Goal: Transaction & Acquisition: Purchase product/service

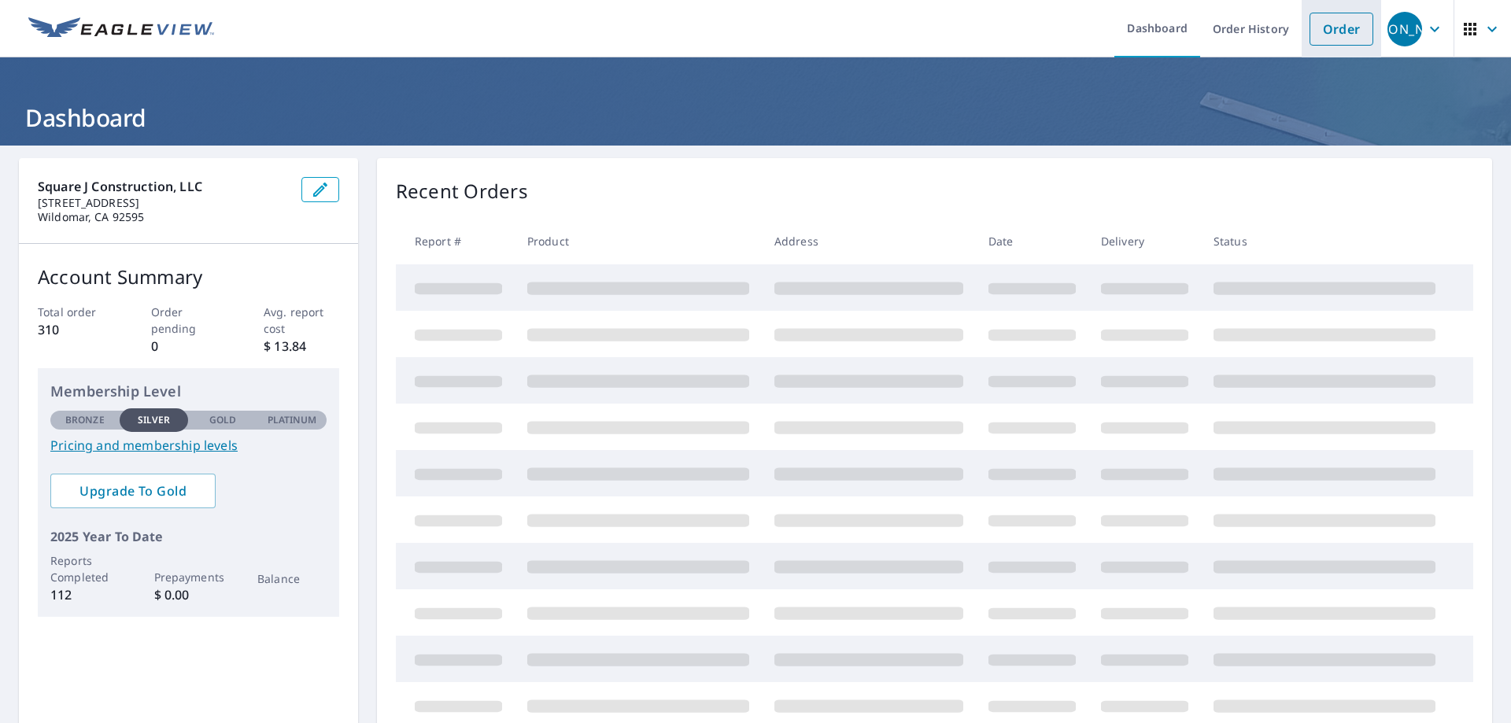
click at [1318, 24] on link "Order" at bounding box center [1342, 29] width 64 height 33
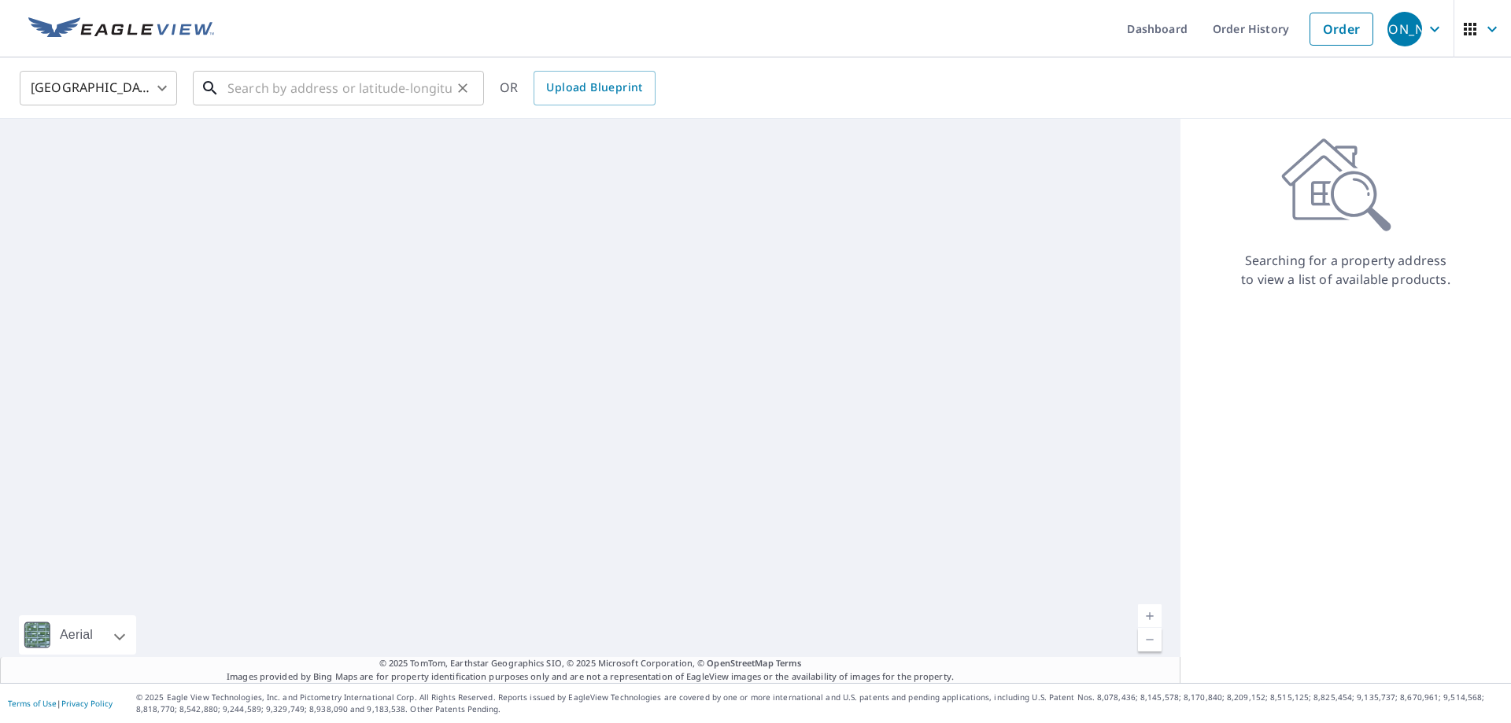
drag, startPoint x: 241, startPoint y: 91, endPoint x: 305, endPoint y: 91, distance: 63.8
click at [246, 91] on input "text" at bounding box center [339, 88] width 224 height 44
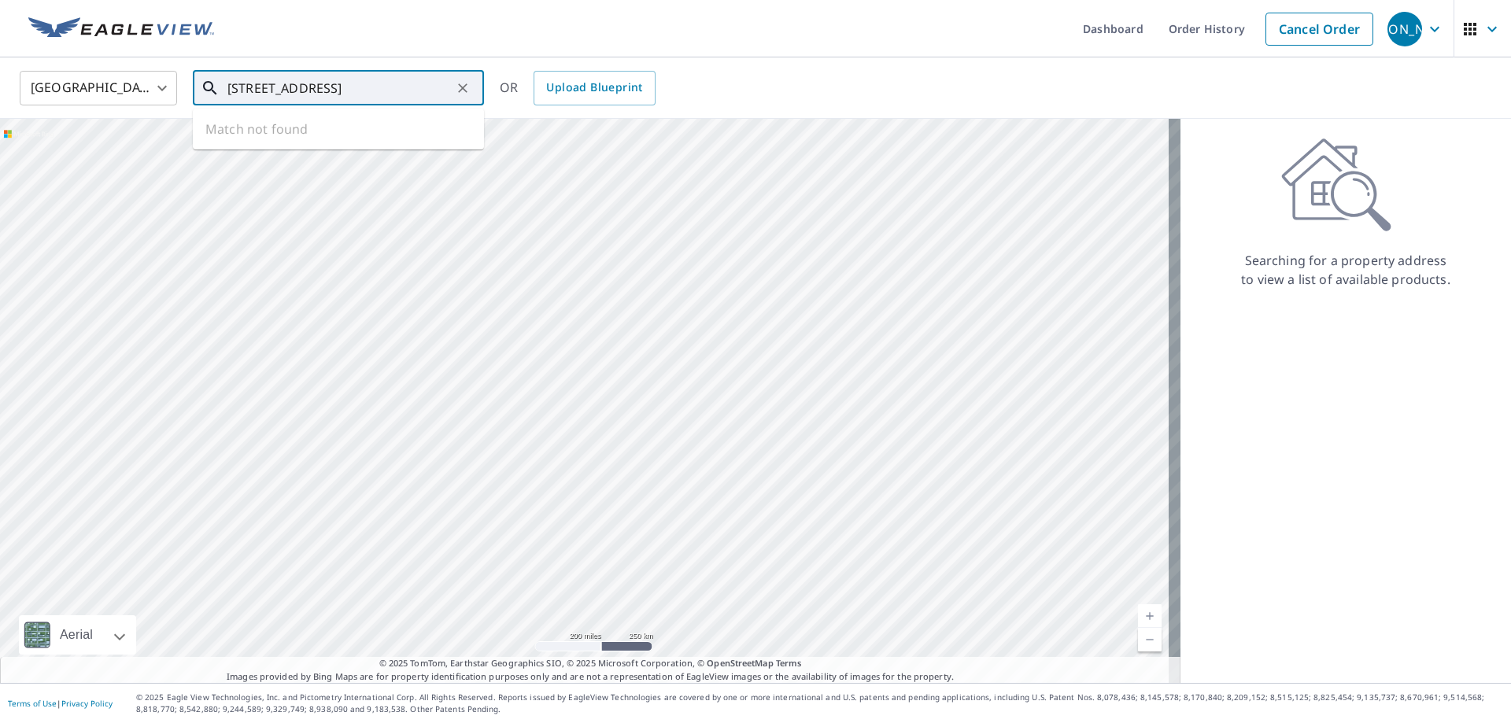
type input "[STREET_ADDRESS]"
click at [368, 119] on ul "Match not found" at bounding box center [338, 129] width 291 height 41
click at [293, 127] on ul "Match not found" at bounding box center [338, 129] width 291 height 41
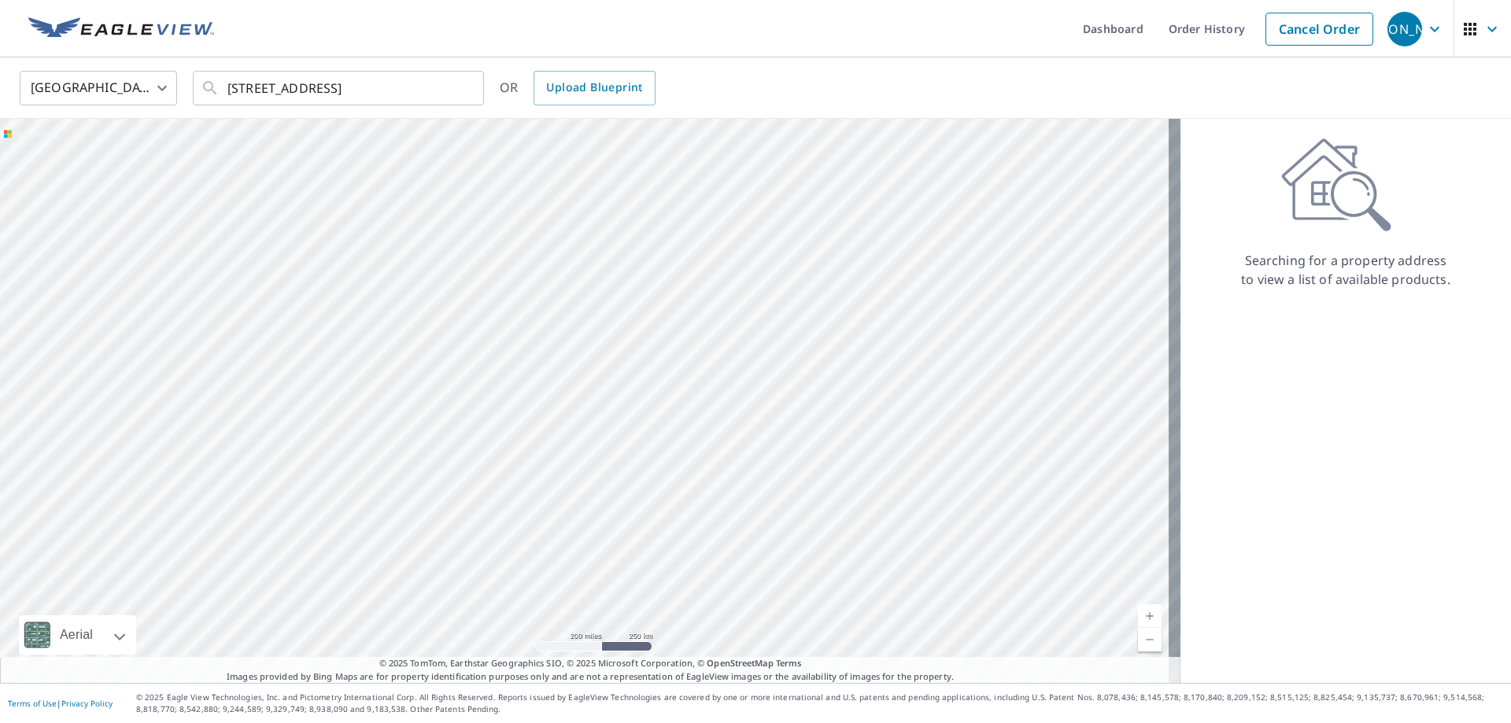
drag, startPoint x: 216, startPoint y: 437, endPoint x: 566, endPoint y: 428, distance: 350.3
click at [566, 428] on div at bounding box center [590, 401] width 1181 height 564
drag, startPoint x: 512, startPoint y: 543, endPoint x: 282, endPoint y: 83, distance: 514.6
click at [282, 83] on div "[GEOGRAPHIC_DATA] [GEOGRAPHIC_DATA] ​ [STREET_ADDRESS] ​ OR Upload Blueprint Ae…" at bounding box center [755, 370] width 1511 height 626
drag, startPoint x: 638, startPoint y: 392, endPoint x: 213, endPoint y: 125, distance: 502.5
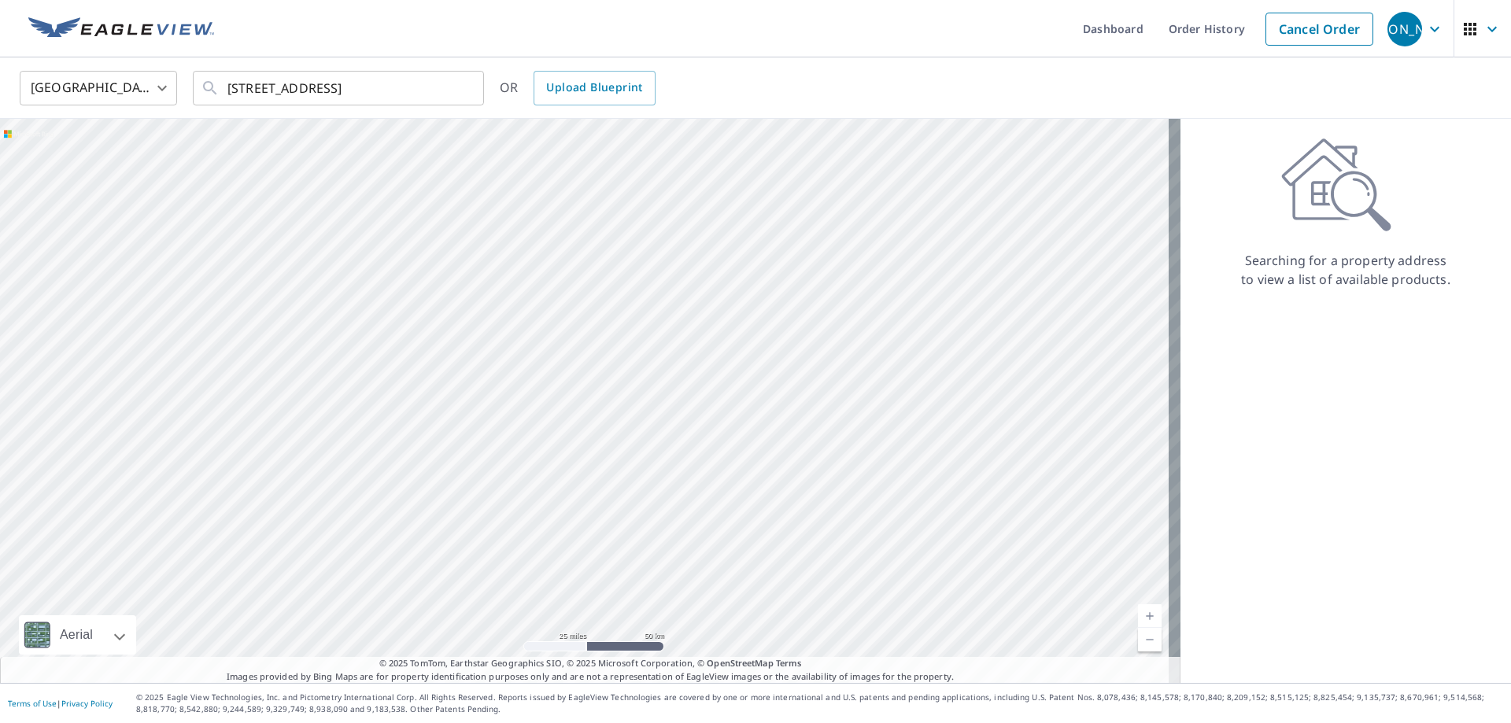
click at [213, 125] on div at bounding box center [590, 401] width 1181 height 564
drag, startPoint x: 29, startPoint y: 294, endPoint x: 922, endPoint y: 567, distance: 933.4
click at [922, 567] on div at bounding box center [590, 401] width 1181 height 564
drag, startPoint x: 331, startPoint y: 378, endPoint x: 491, endPoint y: 610, distance: 281.8
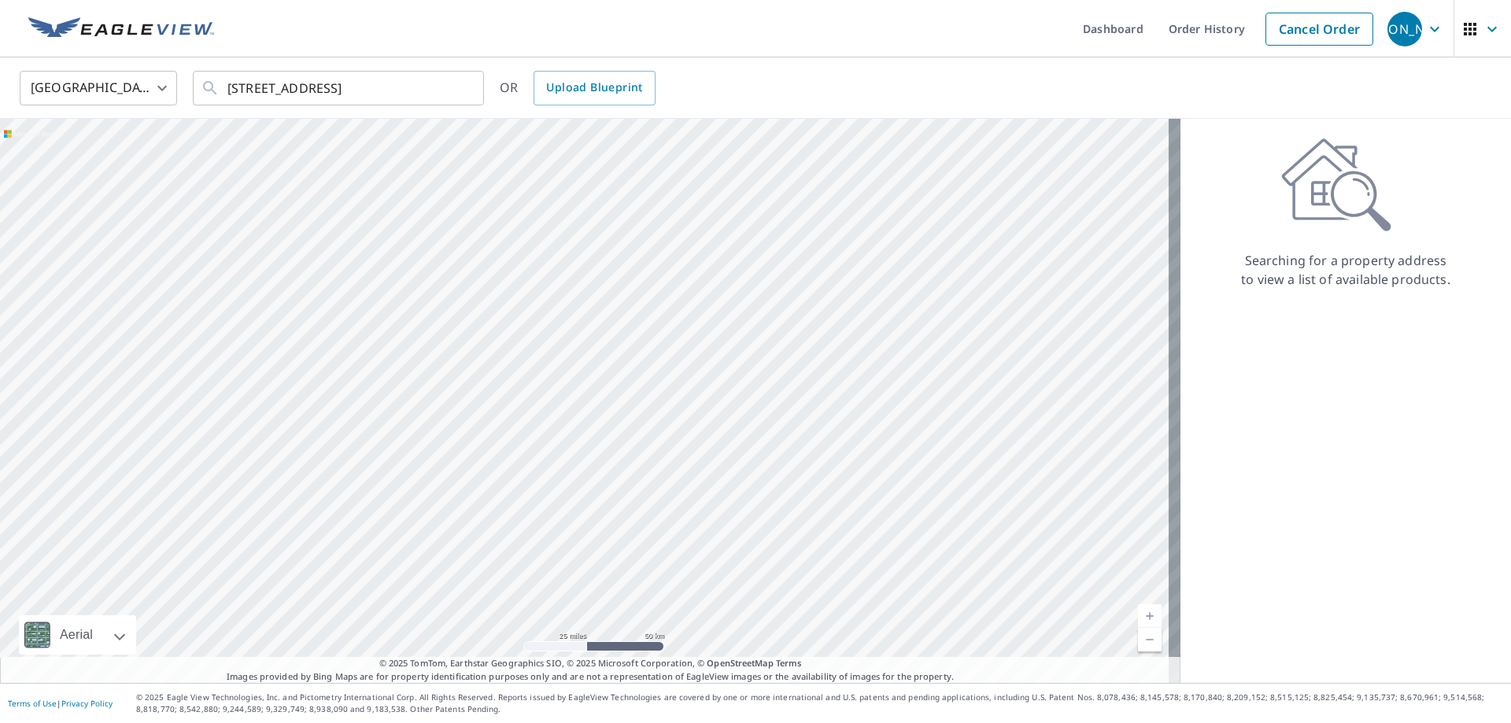
click at [491, 610] on div at bounding box center [590, 401] width 1181 height 564
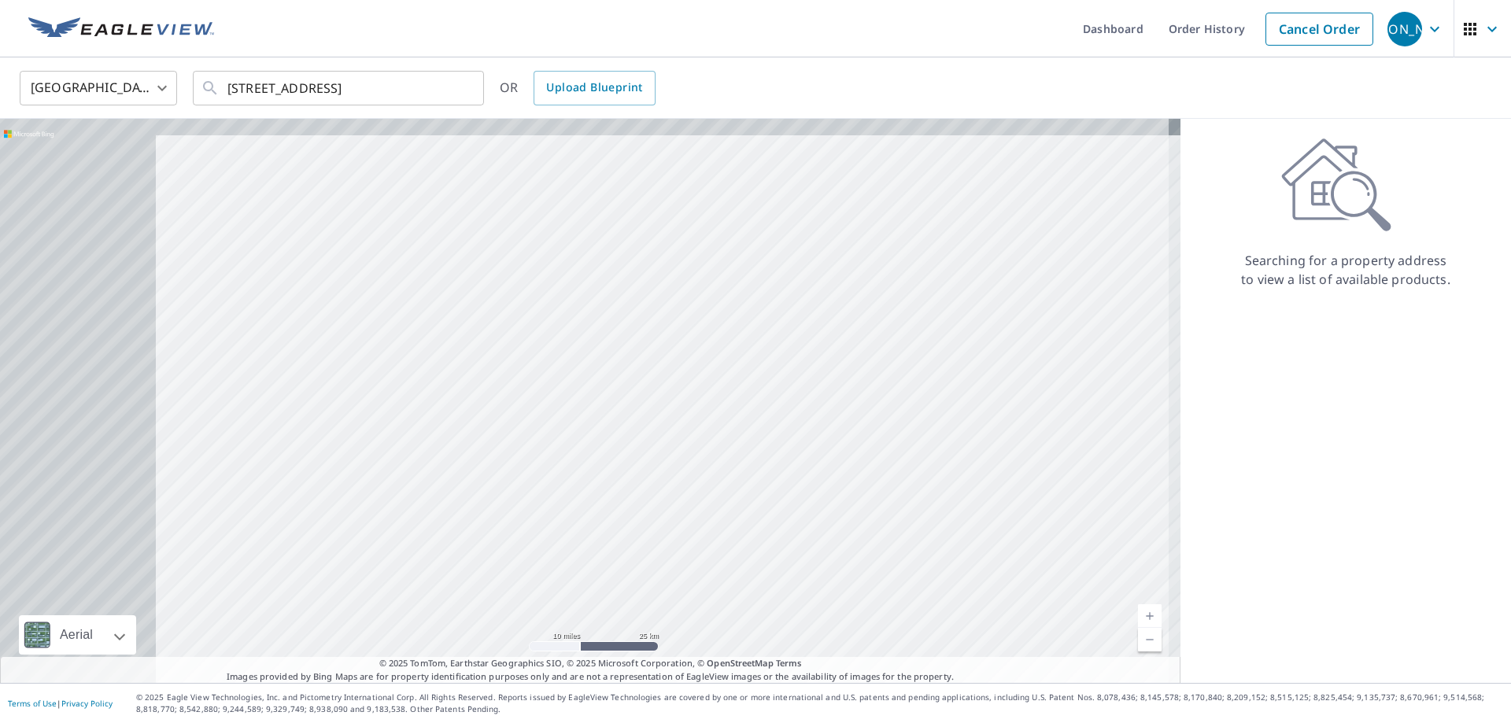
drag, startPoint x: 275, startPoint y: 390, endPoint x: 833, endPoint y: 433, distance: 559.6
click at [766, 431] on div at bounding box center [590, 401] width 1181 height 564
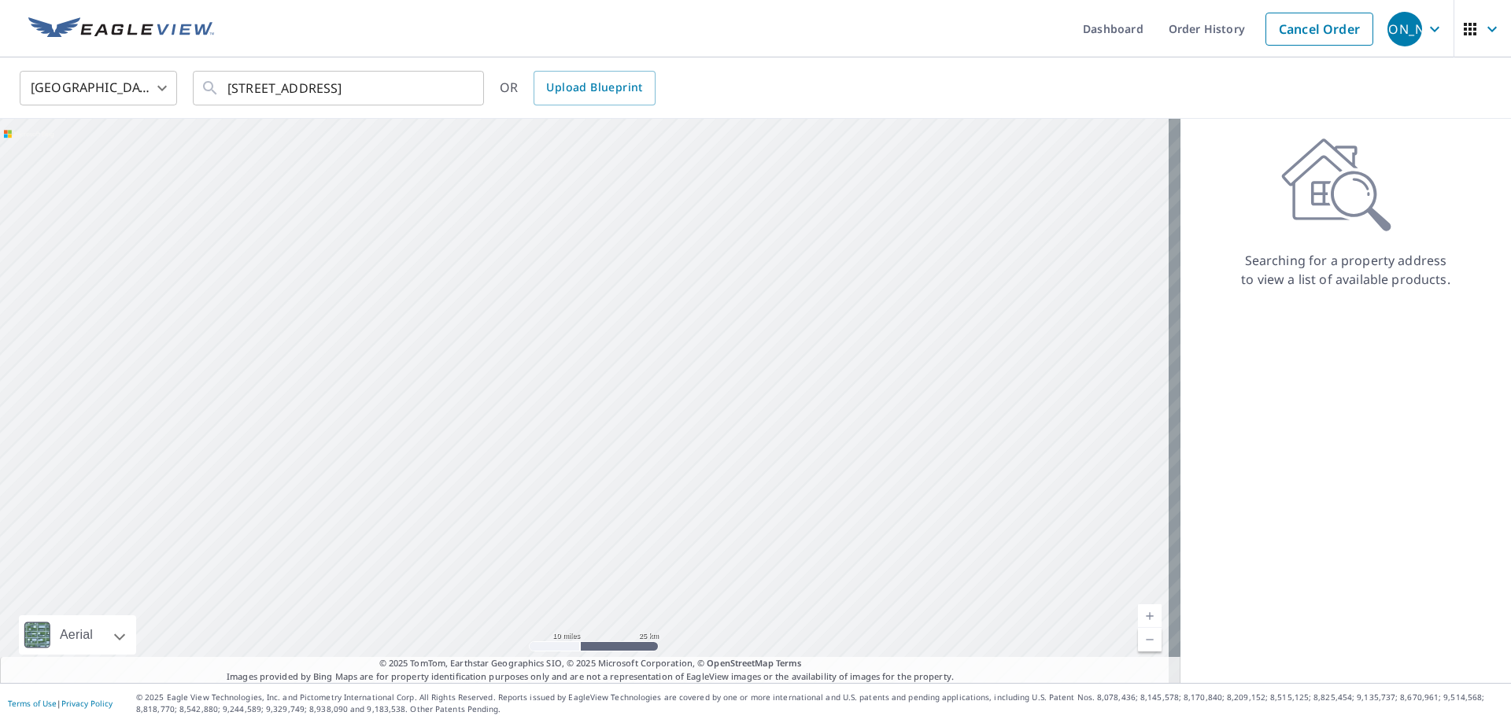
drag, startPoint x: 398, startPoint y: 435, endPoint x: 818, endPoint y: 478, distance: 421.7
click at [815, 477] on div at bounding box center [590, 401] width 1181 height 564
drag, startPoint x: 539, startPoint y: 219, endPoint x: 283, endPoint y: 195, distance: 256.9
click at [283, 195] on div at bounding box center [590, 401] width 1181 height 564
drag, startPoint x: 229, startPoint y: 505, endPoint x: 461, endPoint y: 478, distance: 233.7
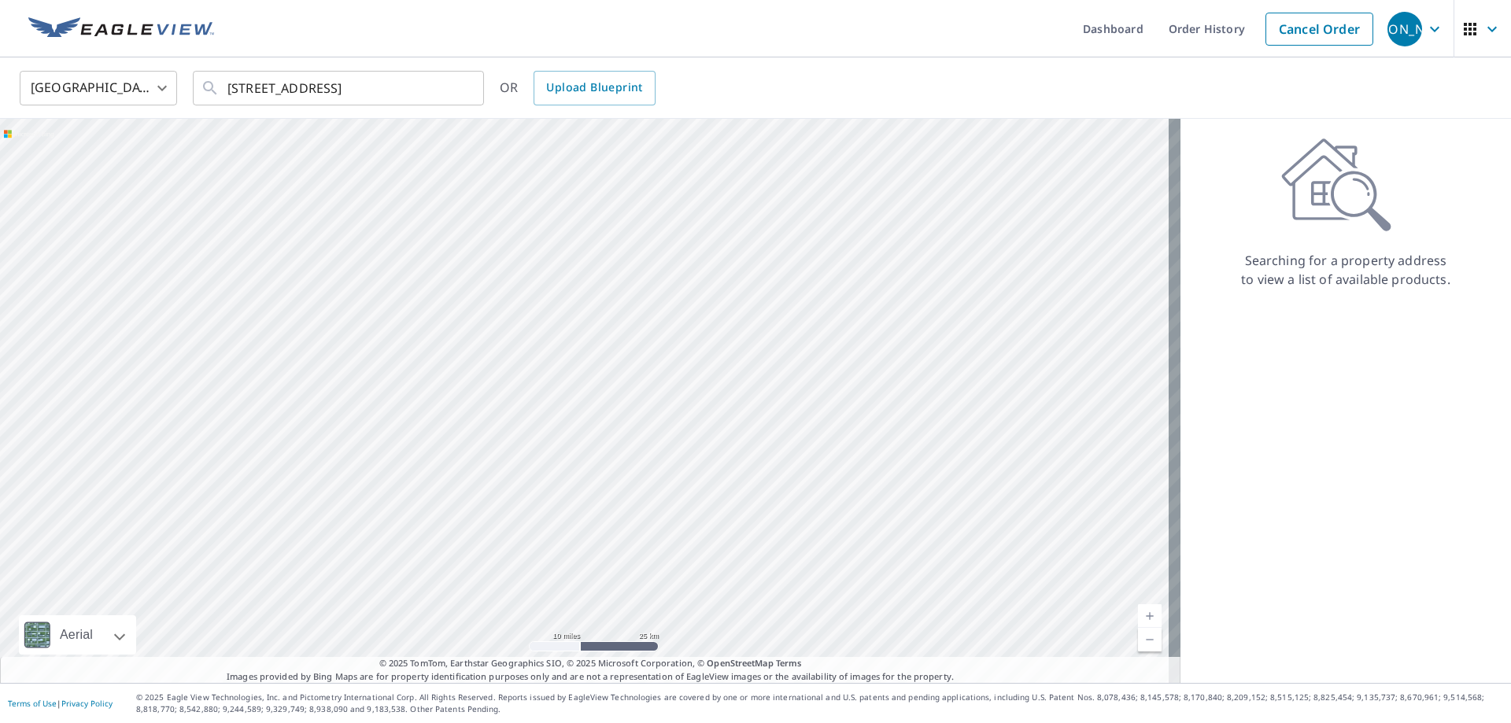
click at [461, 478] on div at bounding box center [590, 401] width 1181 height 564
drag, startPoint x: 568, startPoint y: 191, endPoint x: 510, endPoint y: 559, distance: 372.1
click at [510, 559] on div at bounding box center [590, 401] width 1181 height 564
drag, startPoint x: 564, startPoint y: 249, endPoint x: 561, endPoint y: 534, distance: 284.9
click at [561, 534] on div at bounding box center [590, 401] width 1181 height 564
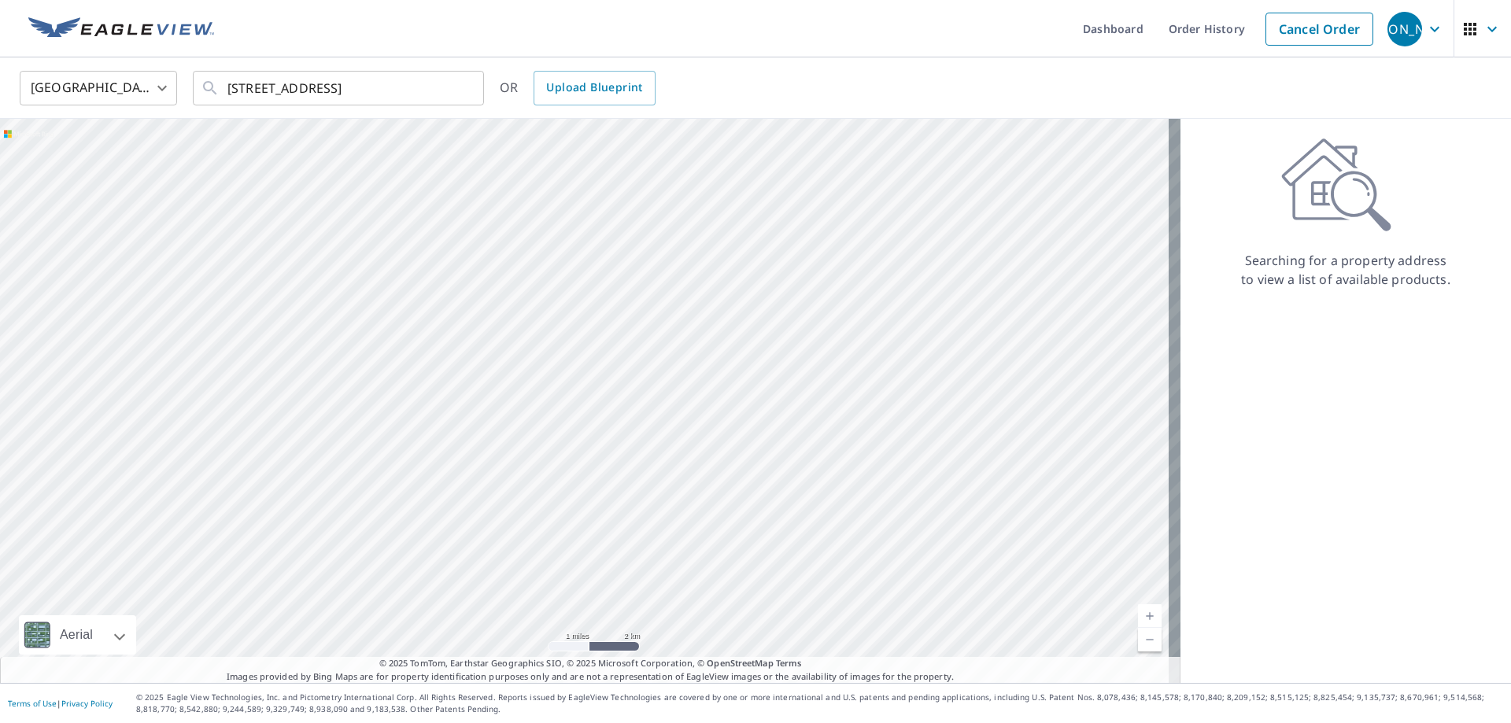
drag, startPoint x: 558, startPoint y: 338, endPoint x: 560, endPoint y: 485, distance: 146.4
click at [560, 485] on div at bounding box center [590, 401] width 1181 height 564
drag, startPoint x: 450, startPoint y: 296, endPoint x: 524, endPoint y: 523, distance: 238.4
click at [524, 523] on div at bounding box center [590, 401] width 1181 height 564
drag, startPoint x: 220, startPoint y: 510, endPoint x: 365, endPoint y: 511, distance: 144.8
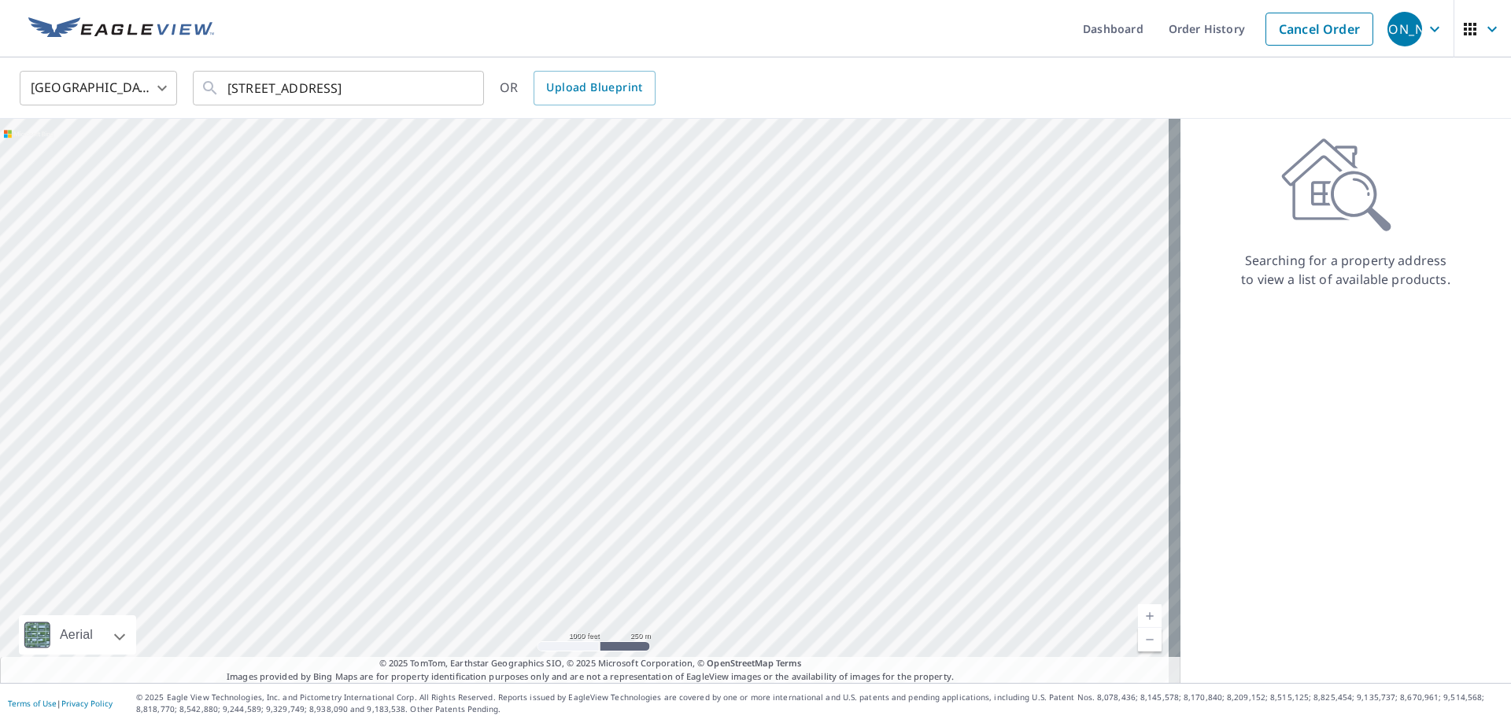
click at [365, 511] on div at bounding box center [590, 401] width 1181 height 564
drag, startPoint x: 266, startPoint y: 465, endPoint x: 633, endPoint y: 468, distance: 366.8
click at [633, 468] on div at bounding box center [590, 401] width 1181 height 564
drag, startPoint x: 330, startPoint y: 451, endPoint x: 757, endPoint y: 459, distance: 427.4
click at [757, 459] on div at bounding box center [590, 401] width 1181 height 564
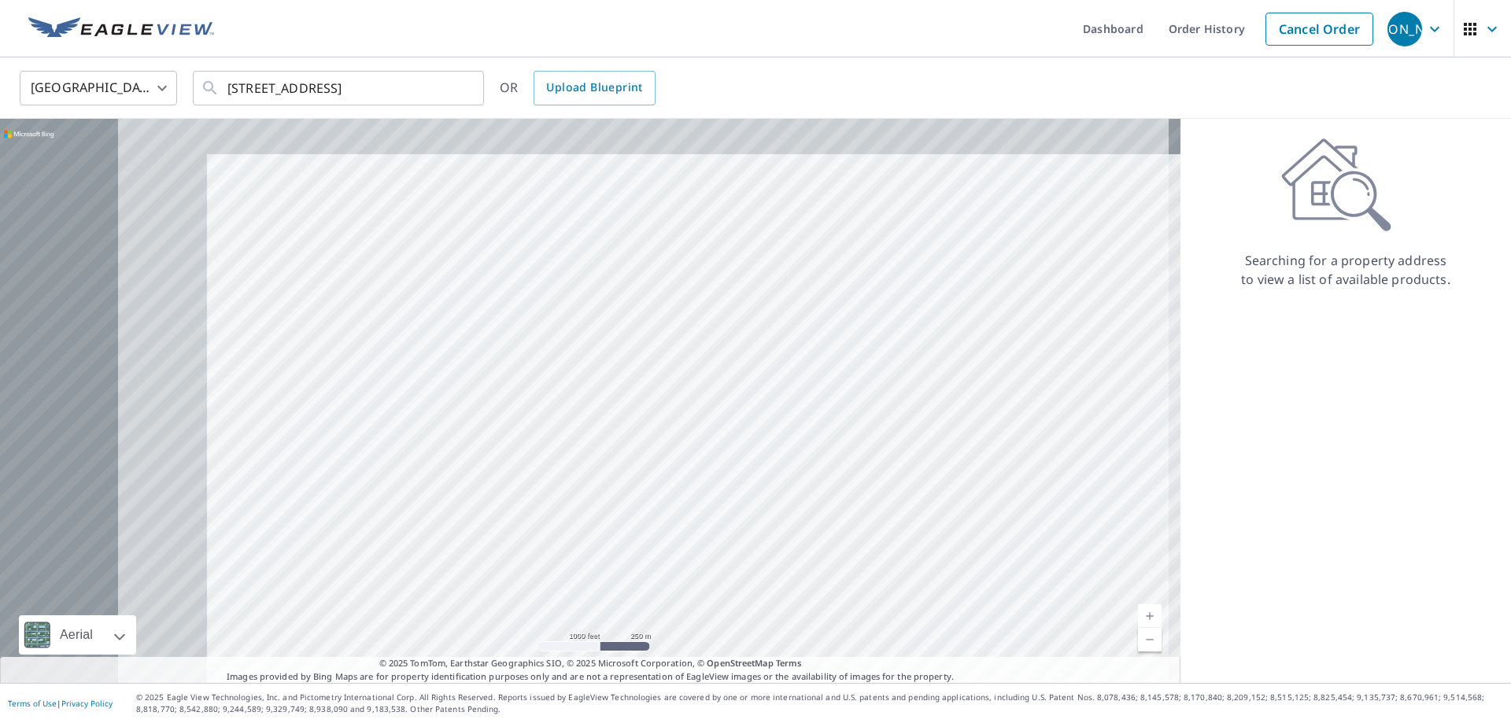
drag, startPoint x: 346, startPoint y: 423, endPoint x: 743, endPoint y: 500, distance: 404.9
click at [743, 500] on div at bounding box center [590, 401] width 1181 height 564
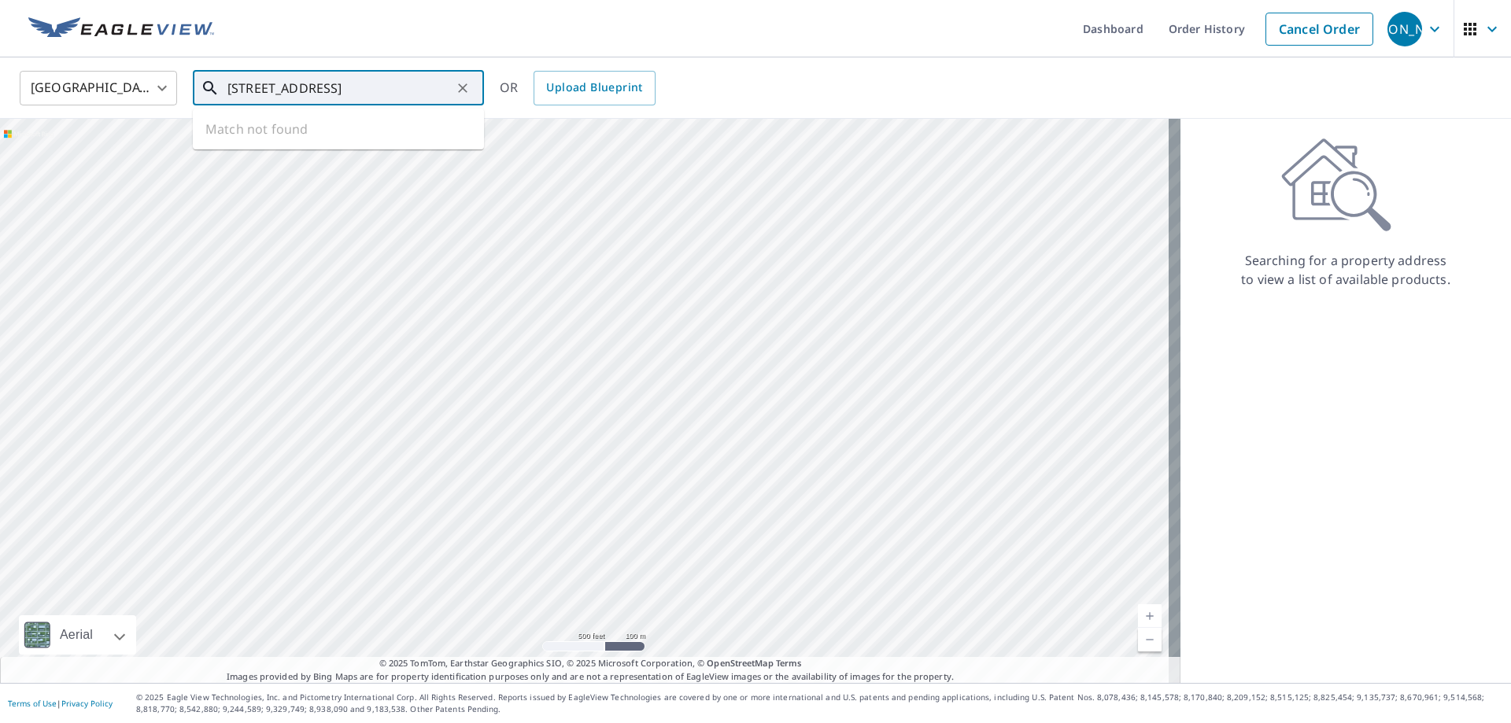
click at [312, 87] on input "[STREET_ADDRESS]" at bounding box center [339, 88] width 224 height 44
type input "[STREET_ADDRESS][PERSON_NAME]"
click at [279, 131] on ul "Match not found" at bounding box center [338, 129] width 291 height 41
click at [472, 118] on ul "Match not found" at bounding box center [338, 129] width 291 height 41
click at [468, 87] on icon "Clear" at bounding box center [463, 88] width 16 height 16
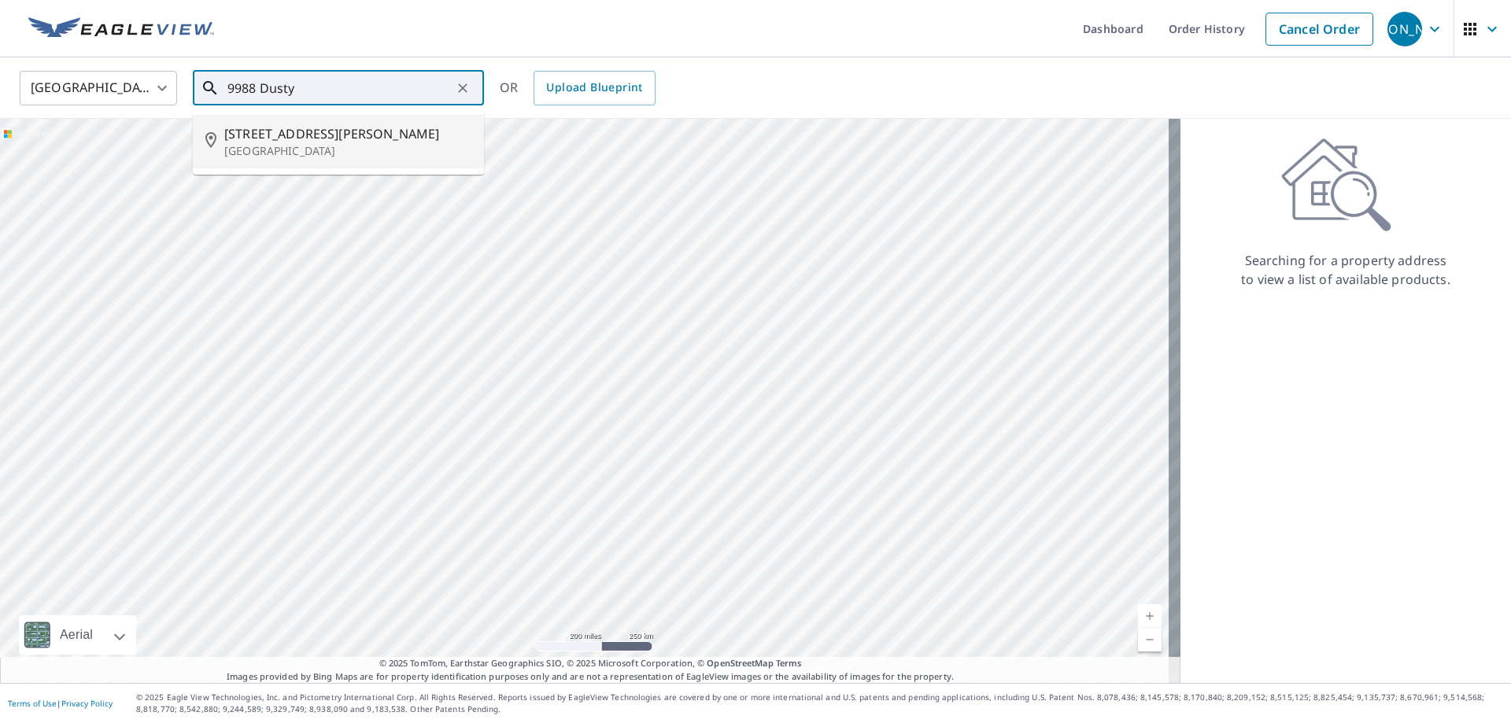
click at [259, 144] on p "[GEOGRAPHIC_DATA]" at bounding box center [347, 151] width 247 height 16
type input "[STREET_ADDRESS]"
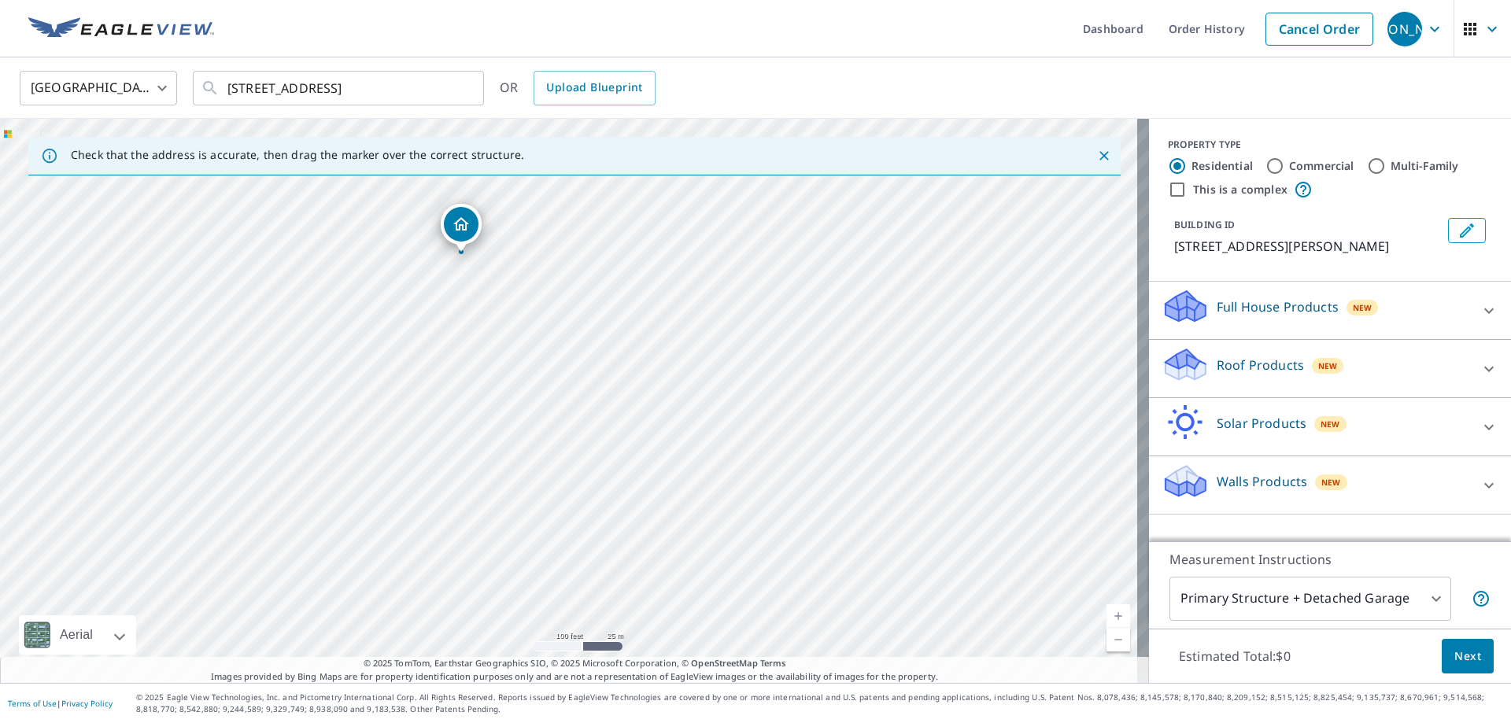
drag, startPoint x: 380, startPoint y: 253, endPoint x: 593, endPoint y: 527, distance: 346.0
click at [593, 527] on div "[STREET_ADDRESS]" at bounding box center [574, 401] width 1149 height 564
drag, startPoint x: 410, startPoint y: 259, endPoint x: 602, endPoint y: 572, distance: 367.4
click at [602, 572] on div "[STREET_ADDRESS]" at bounding box center [574, 401] width 1149 height 564
drag, startPoint x: 534, startPoint y: 481, endPoint x: 531, endPoint y: 600, distance: 118.9
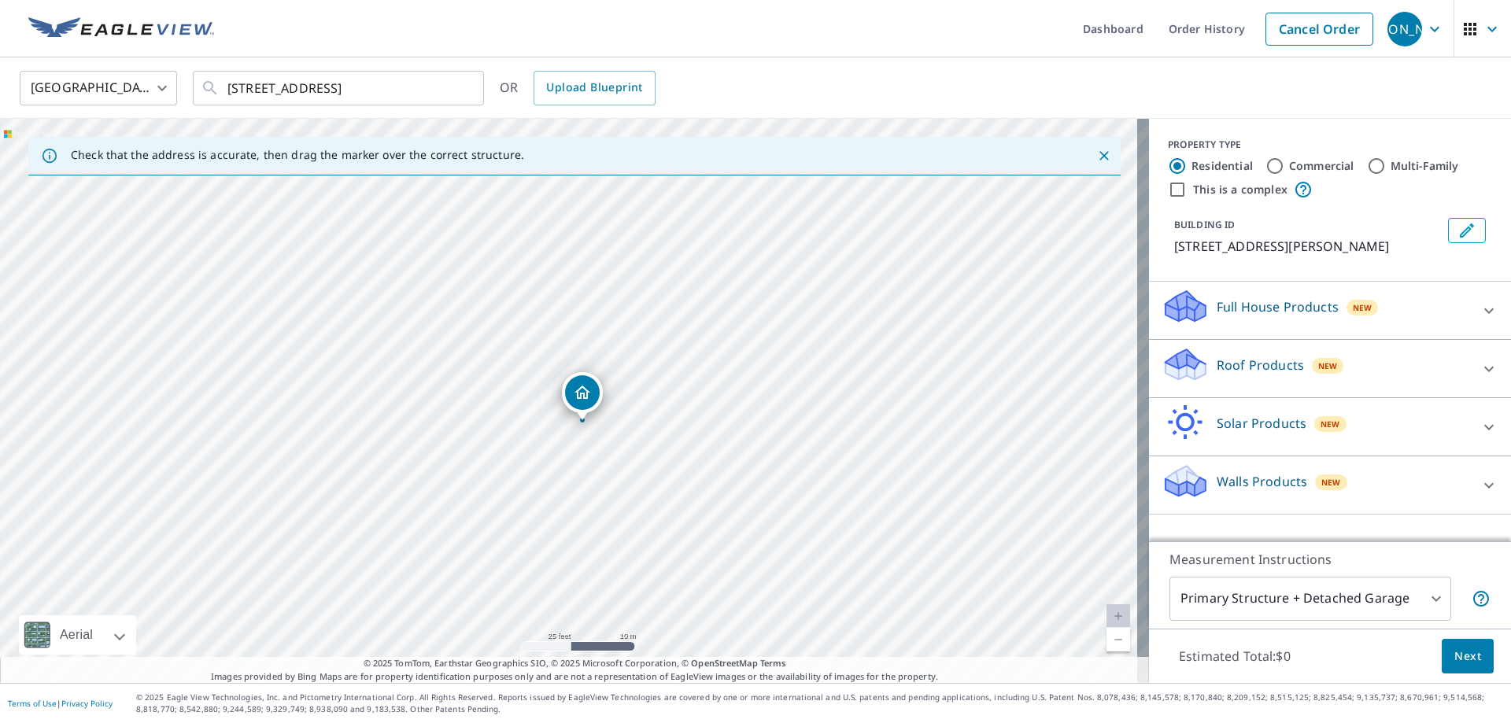
click at [531, 600] on div "[STREET_ADDRESS]" at bounding box center [574, 401] width 1149 height 564
drag, startPoint x: 658, startPoint y: 518, endPoint x: 601, endPoint y: 502, distance: 58.8
click at [601, 502] on div "[STREET_ADDRESS]" at bounding box center [574, 401] width 1149 height 564
click at [1480, 374] on icon at bounding box center [1489, 369] width 19 height 19
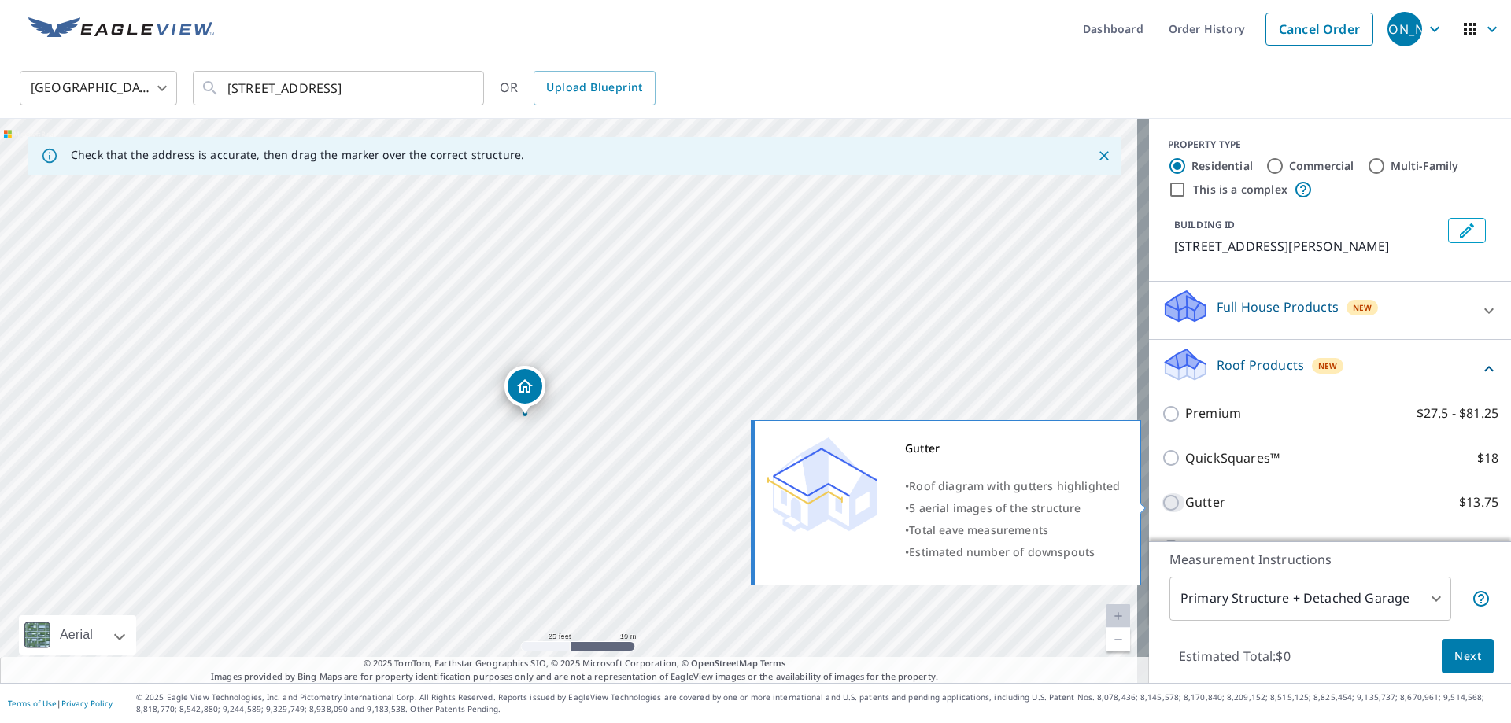
click at [1164, 506] on input "Gutter $13.75" at bounding box center [1174, 502] width 24 height 19
checkbox input "true"
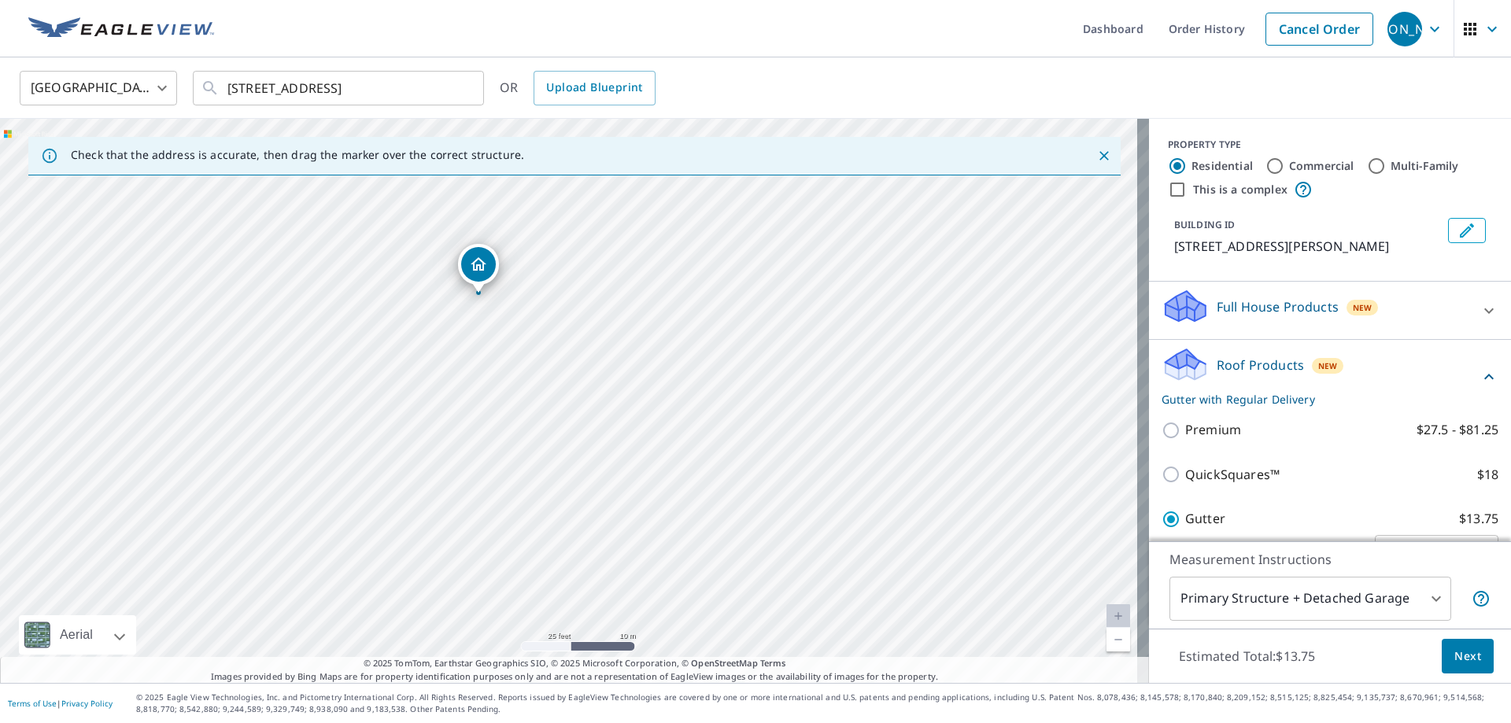
drag, startPoint x: 645, startPoint y: 520, endPoint x: 555, endPoint y: 415, distance: 139.0
click at [555, 415] on div "[STREET_ADDRESS]" at bounding box center [574, 401] width 1149 height 564
drag, startPoint x: 598, startPoint y: 359, endPoint x: 603, endPoint y: 382, distance: 23.3
click at [602, 380] on div "[STREET_ADDRESS]" at bounding box center [574, 401] width 1149 height 564
drag, startPoint x: 613, startPoint y: 420, endPoint x: 623, endPoint y: 453, distance: 34.6
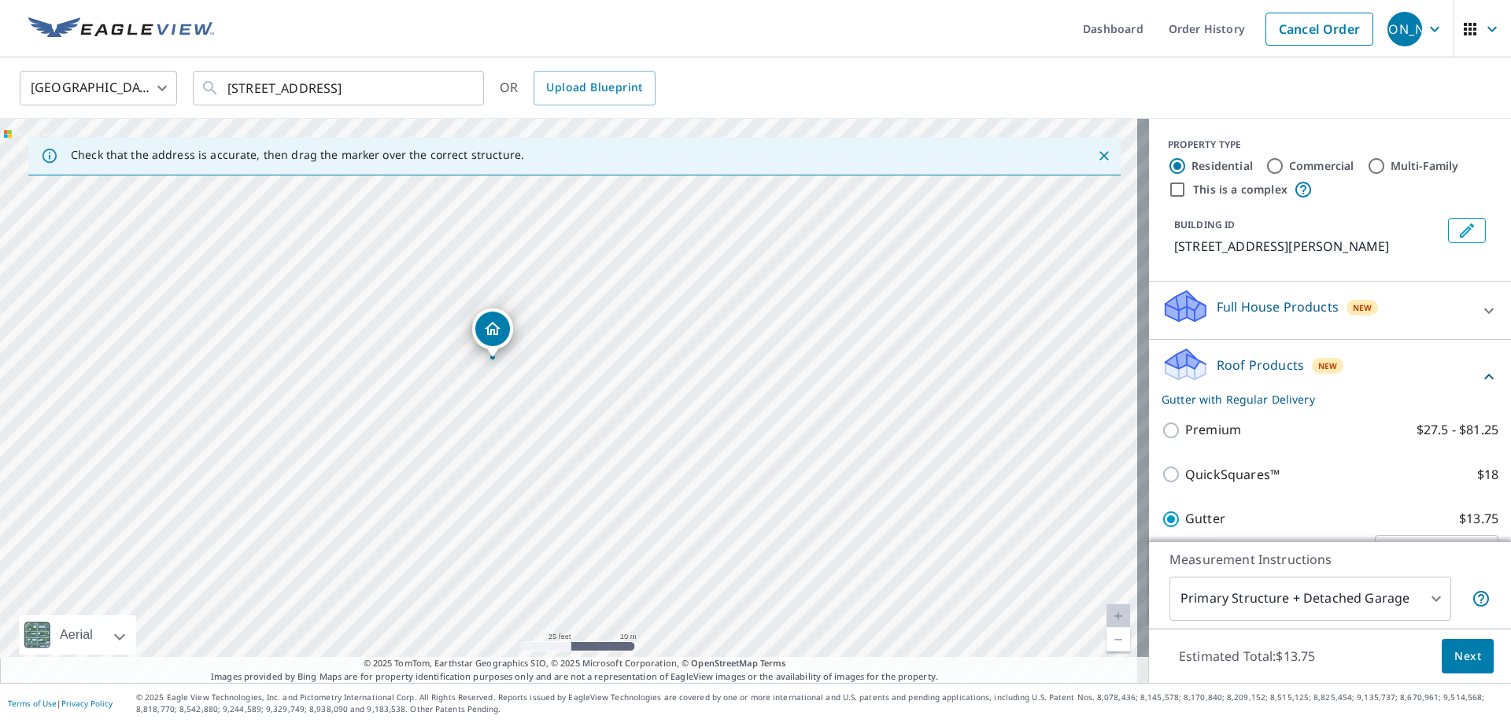
click at [623, 453] on div "[STREET_ADDRESS]" at bounding box center [574, 401] width 1149 height 564
drag, startPoint x: 761, startPoint y: 255, endPoint x: 779, endPoint y: 527, distance: 272.1
click at [779, 527] on div "[STREET_ADDRESS]" at bounding box center [574, 401] width 1149 height 564
drag, startPoint x: 825, startPoint y: 550, endPoint x: 620, endPoint y: 320, distance: 307.7
click at [620, 320] on div "[STREET_ADDRESS]" at bounding box center [574, 401] width 1149 height 564
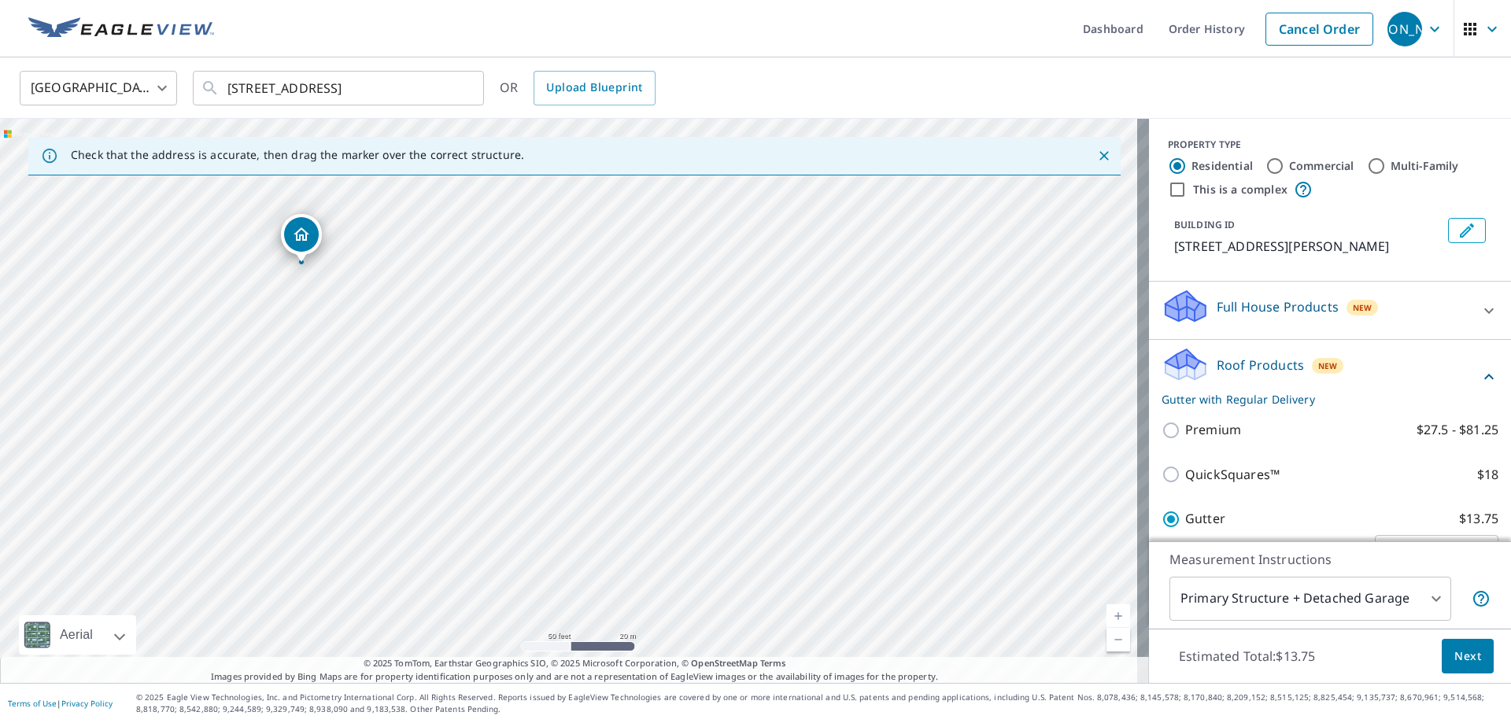
drag, startPoint x: 398, startPoint y: 332, endPoint x: 795, endPoint y: 565, distance: 460.0
click at [779, 558] on div "[STREET_ADDRESS]" at bounding box center [574, 401] width 1149 height 564
click at [1455, 657] on span "Next" at bounding box center [1467, 657] width 27 height 20
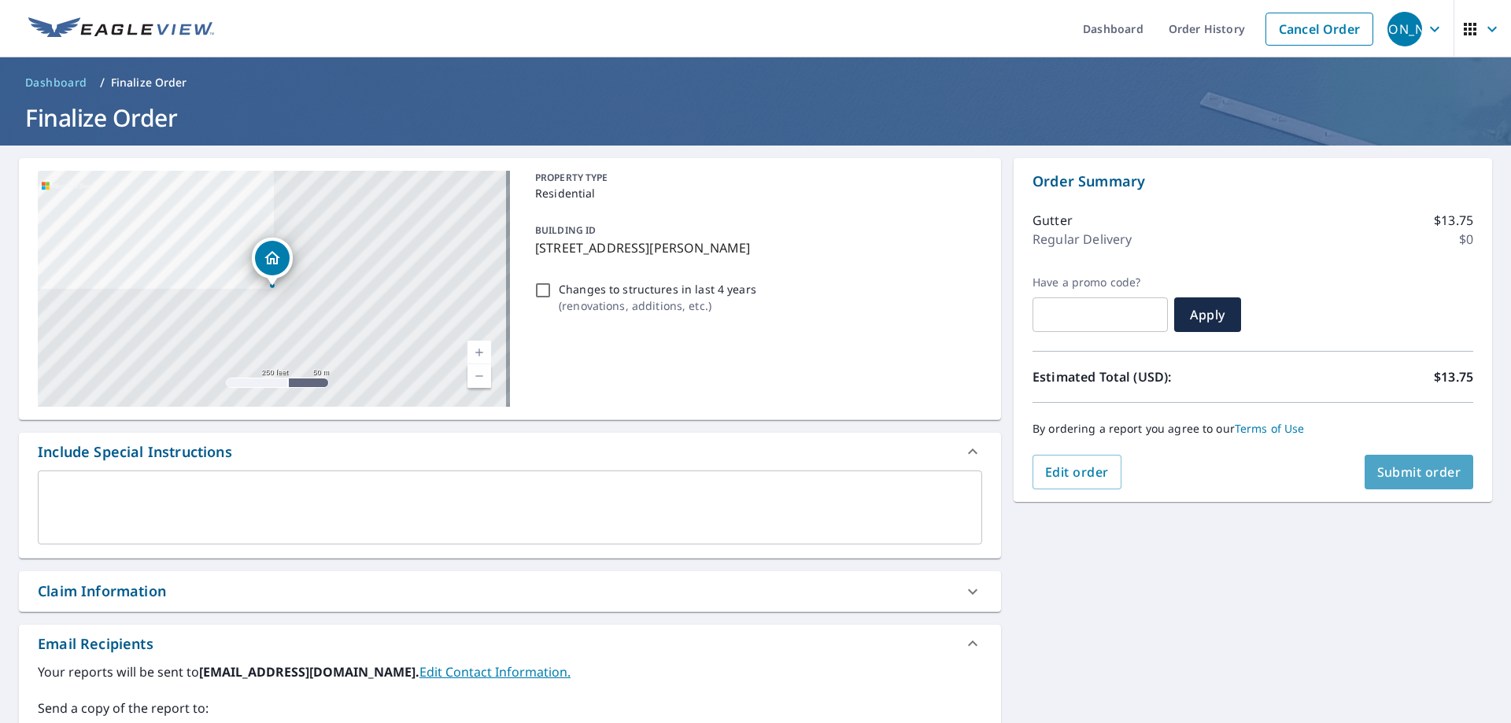
click at [1410, 464] on button "Submit order" at bounding box center [1419, 472] width 109 height 35
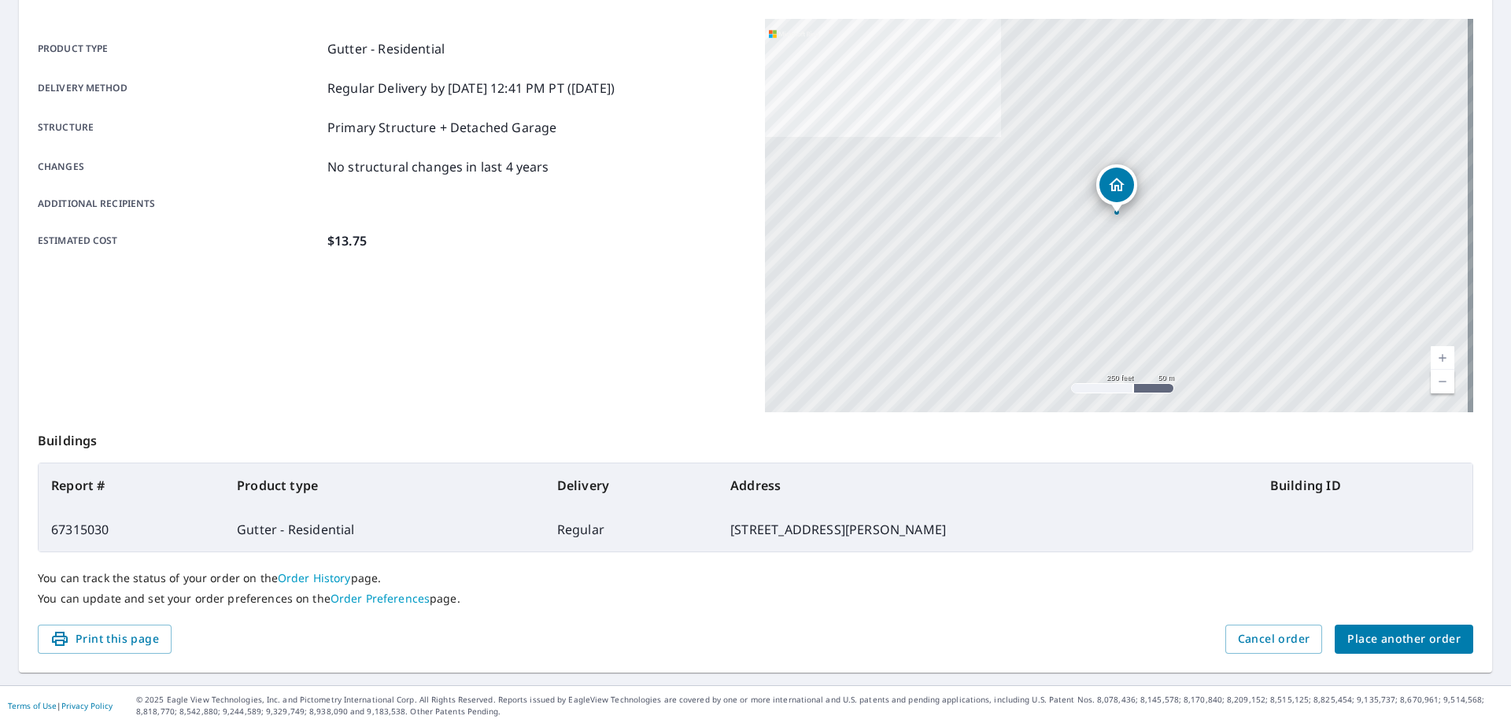
scroll to position [203, 0]
click at [135, 634] on span "Print this page" at bounding box center [104, 637] width 109 height 20
click at [1366, 633] on span "Place another order" at bounding box center [1403, 637] width 113 height 20
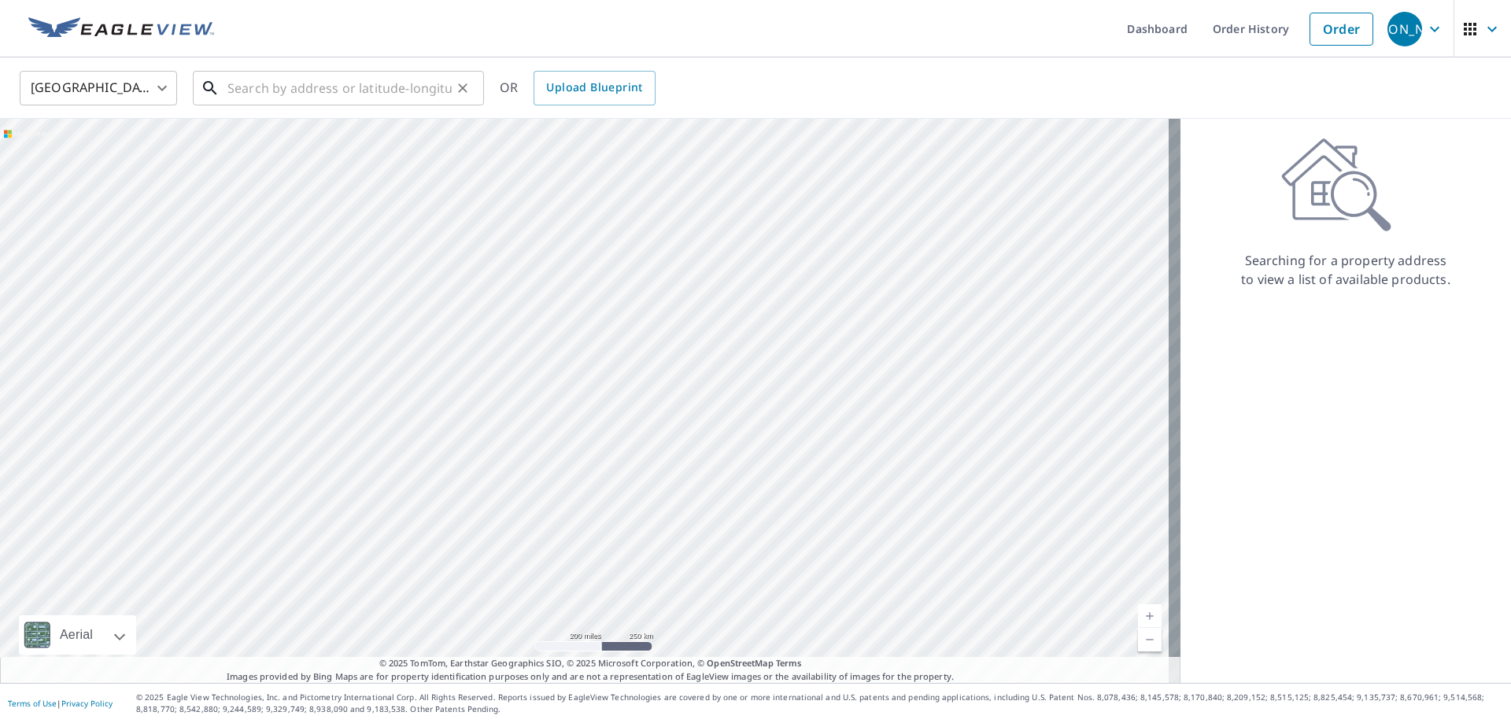
click at [238, 94] on input "text" at bounding box center [339, 88] width 224 height 44
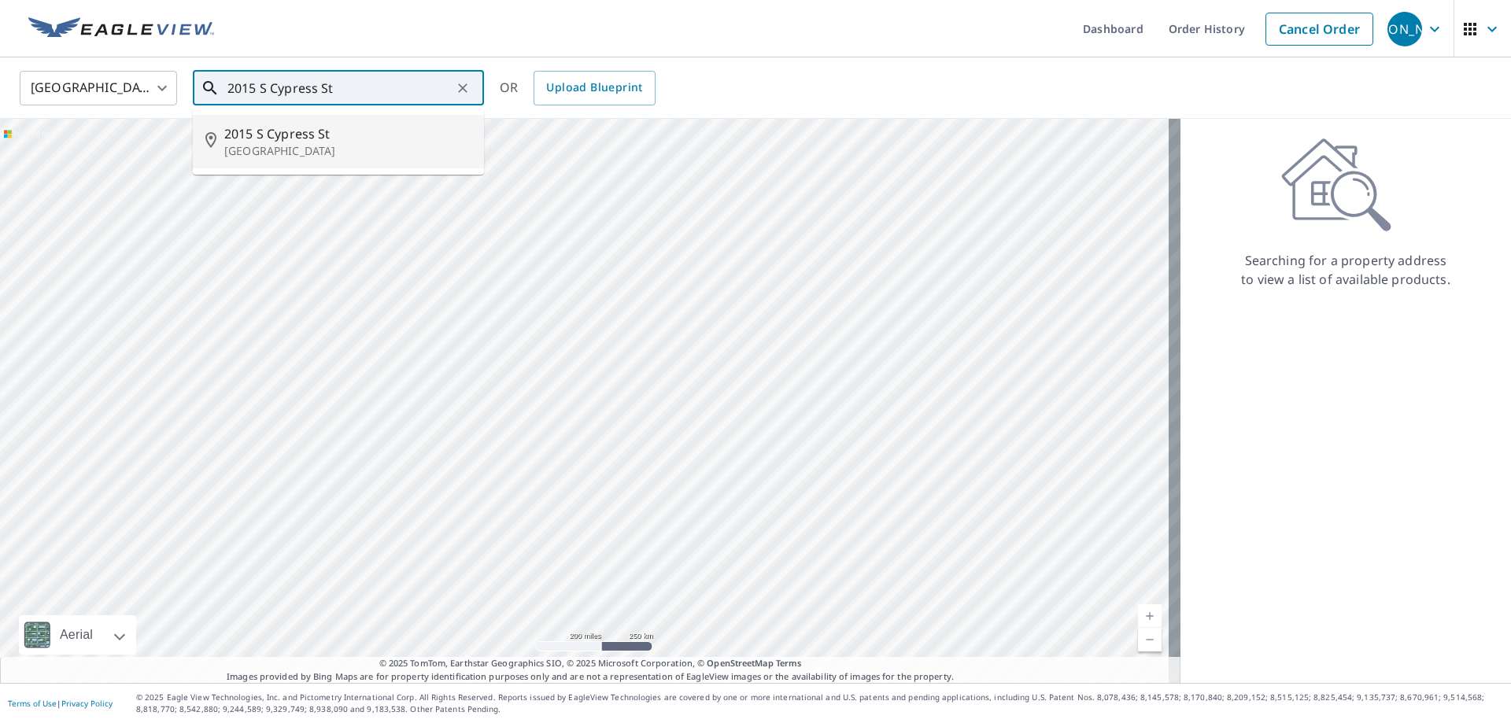
click at [264, 89] on input "2015 S Cypress St" at bounding box center [339, 88] width 224 height 44
click at [333, 88] on input "2015 S. Cypress St" at bounding box center [339, 88] width 224 height 44
click at [338, 88] on input "2015 S. Cypress St" at bounding box center [339, 88] width 224 height 44
type input "2015 S. Cypress St. Santa [PERSON_NAME] Ca"
click at [468, 94] on icon "Clear" at bounding box center [463, 88] width 16 height 16
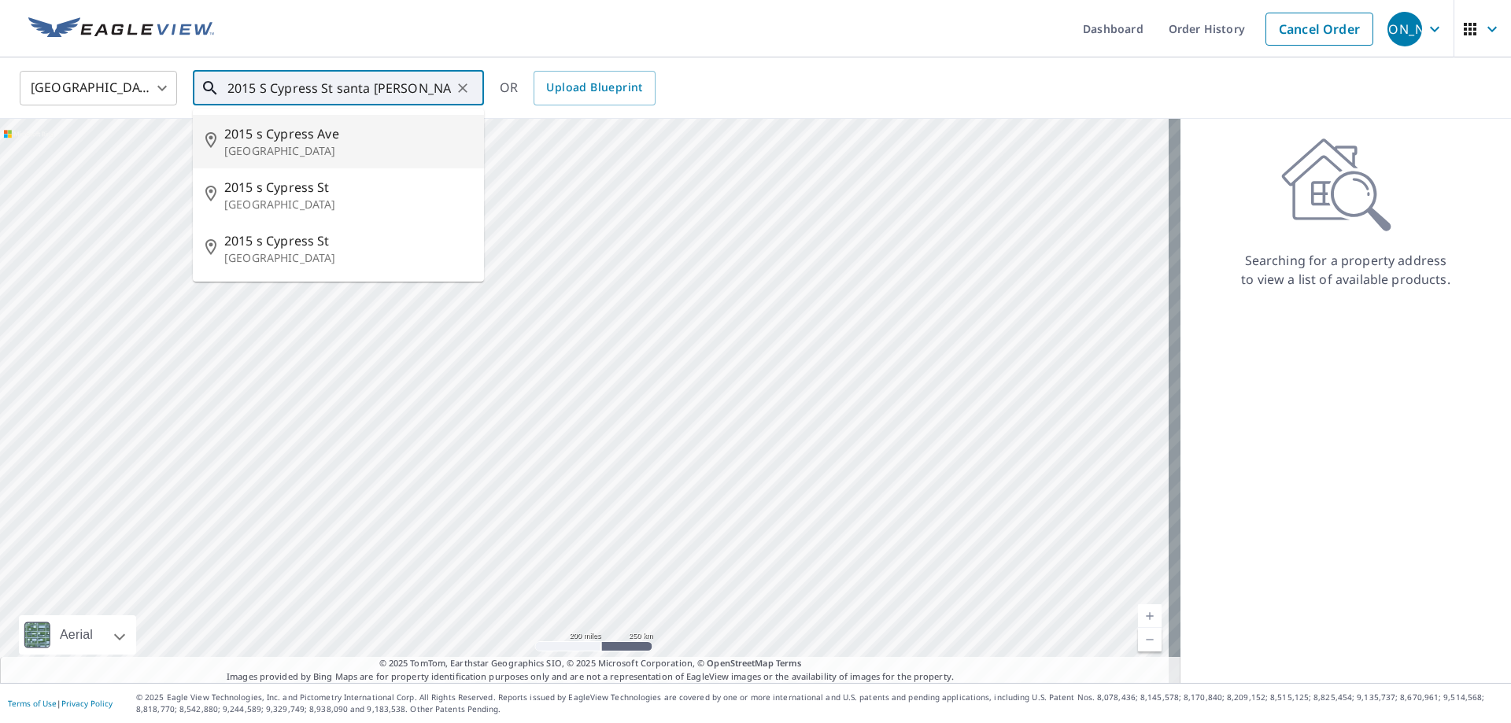
click at [320, 131] on span "2015 s Cypress Ave" at bounding box center [347, 133] width 247 height 19
type input "[STREET_ADDRESS]"
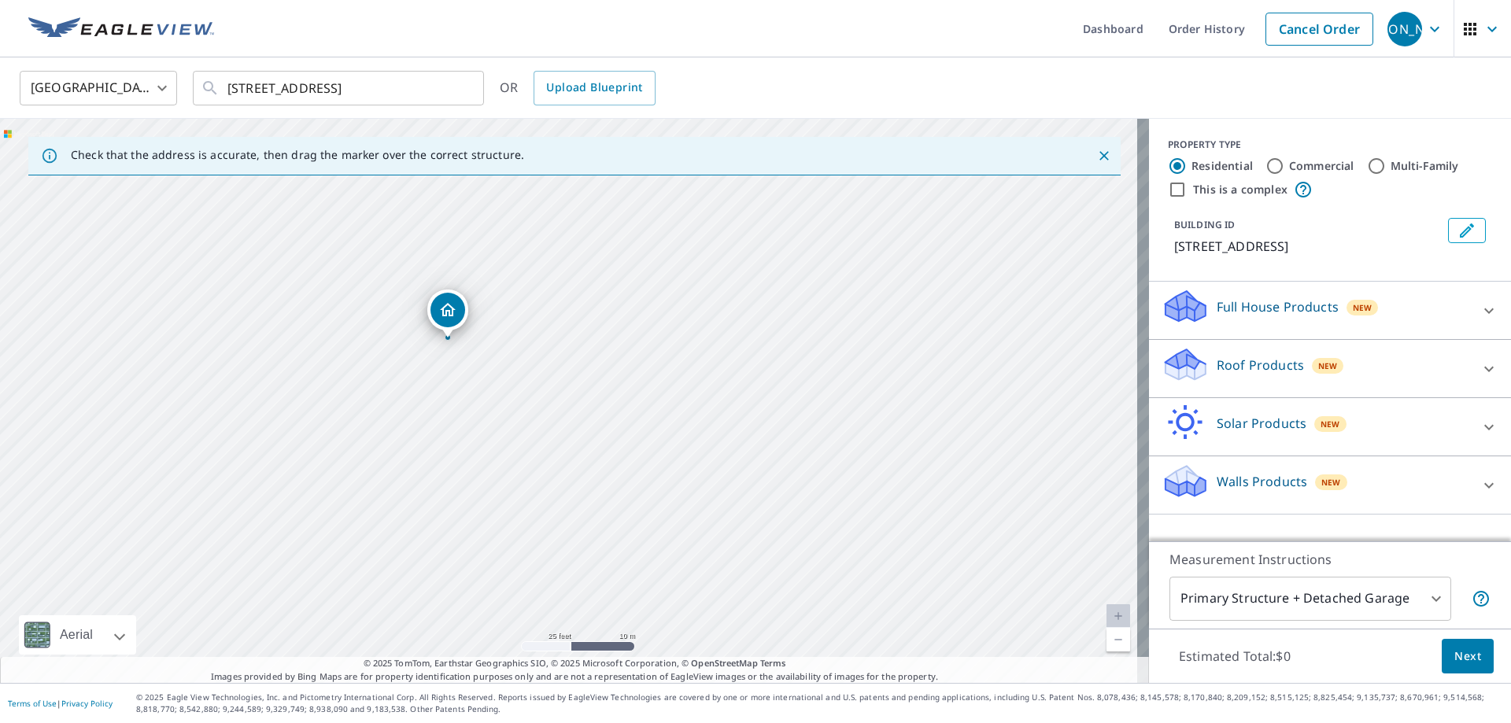
drag, startPoint x: 458, startPoint y: 498, endPoint x: 503, endPoint y: 290, distance: 213.3
click at [503, 290] on div "[STREET_ADDRESS]" at bounding box center [574, 401] width 1149 height 564
drag, startPoint x: 393, startPoint y: 355, endPoint x: 467, endPoint y: 357, distance: 74.0
click at [467, 357] on div "[STREET_ADDRESS]" at bounding box center [574, 401] width 1149 height 564
click at [1480, 368] on icon at bounding box center [1489, 369] width 19 height 19
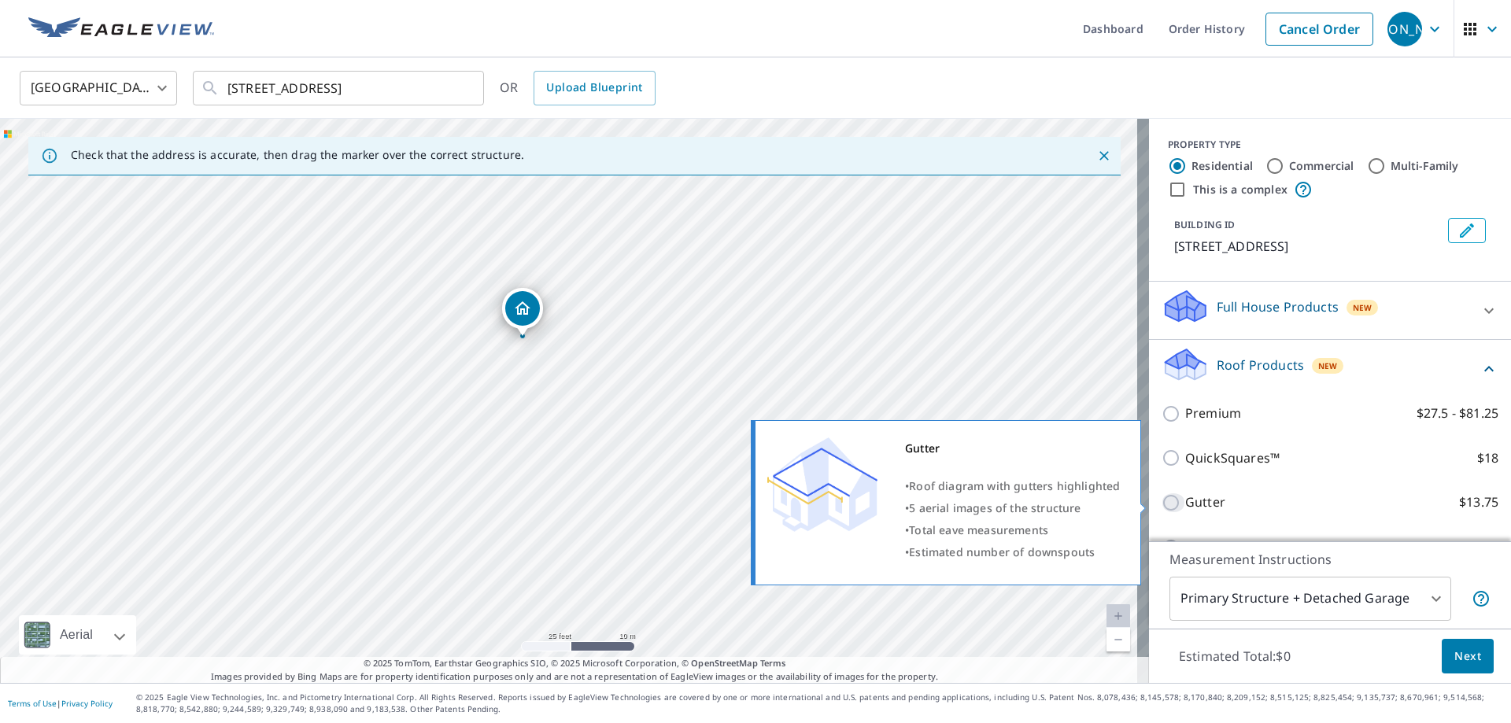
click at [1162, 501] on input "Gutter $13.75" at bounding box center [1174, 502] width 24 height 19
checkbox input "true"
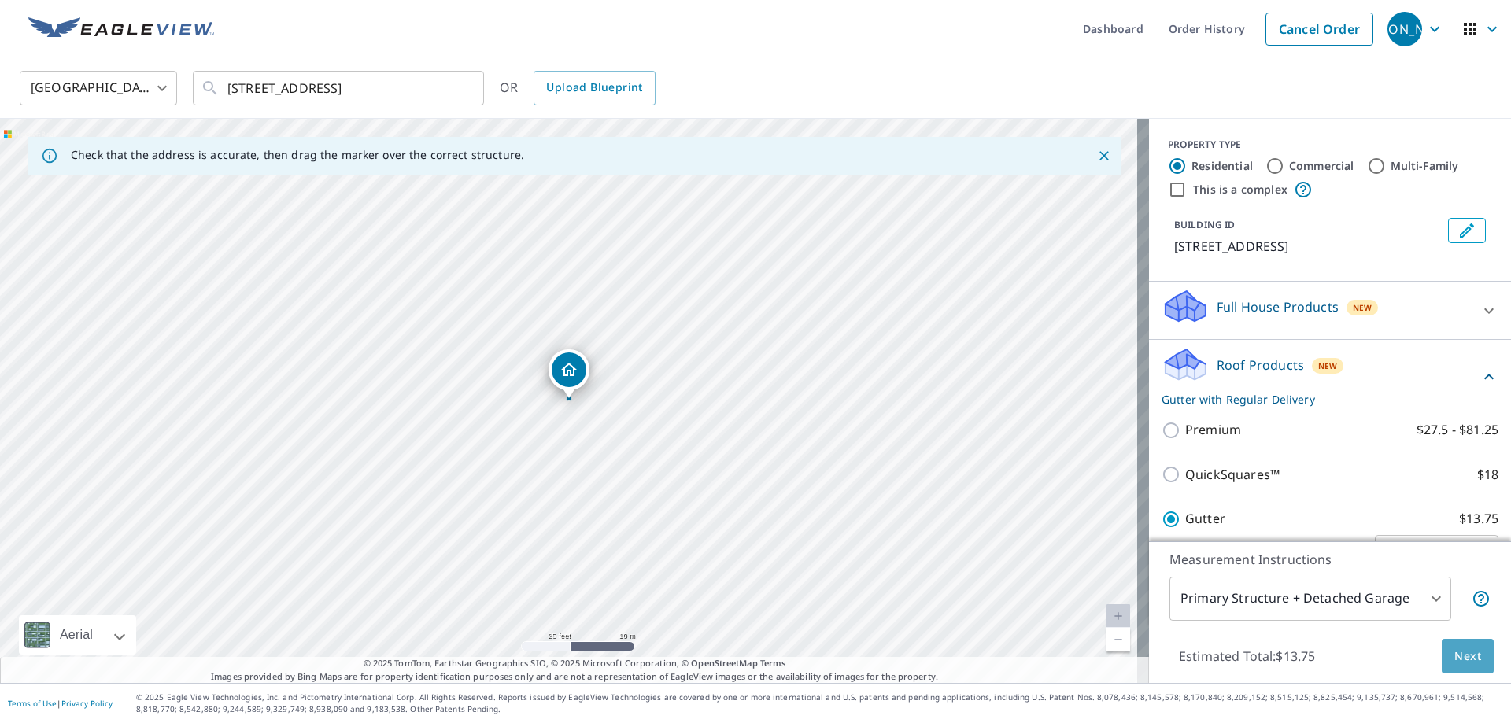
click at [1454, 660] on span "Next" at bounding box center [1467, 657] width 27 height 20
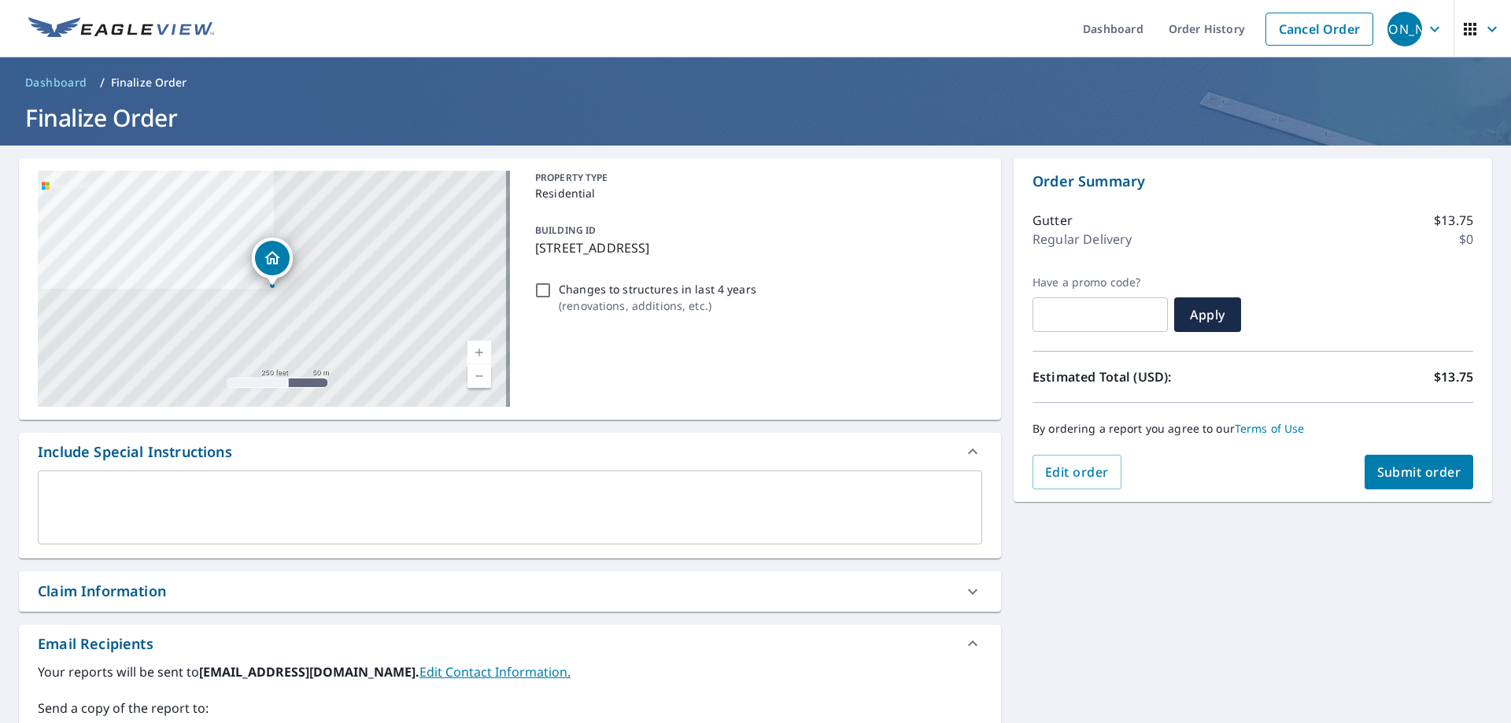
click at [1412, 475] on span "Submit order" at bounding box center [1419, 472] width 84 height 17
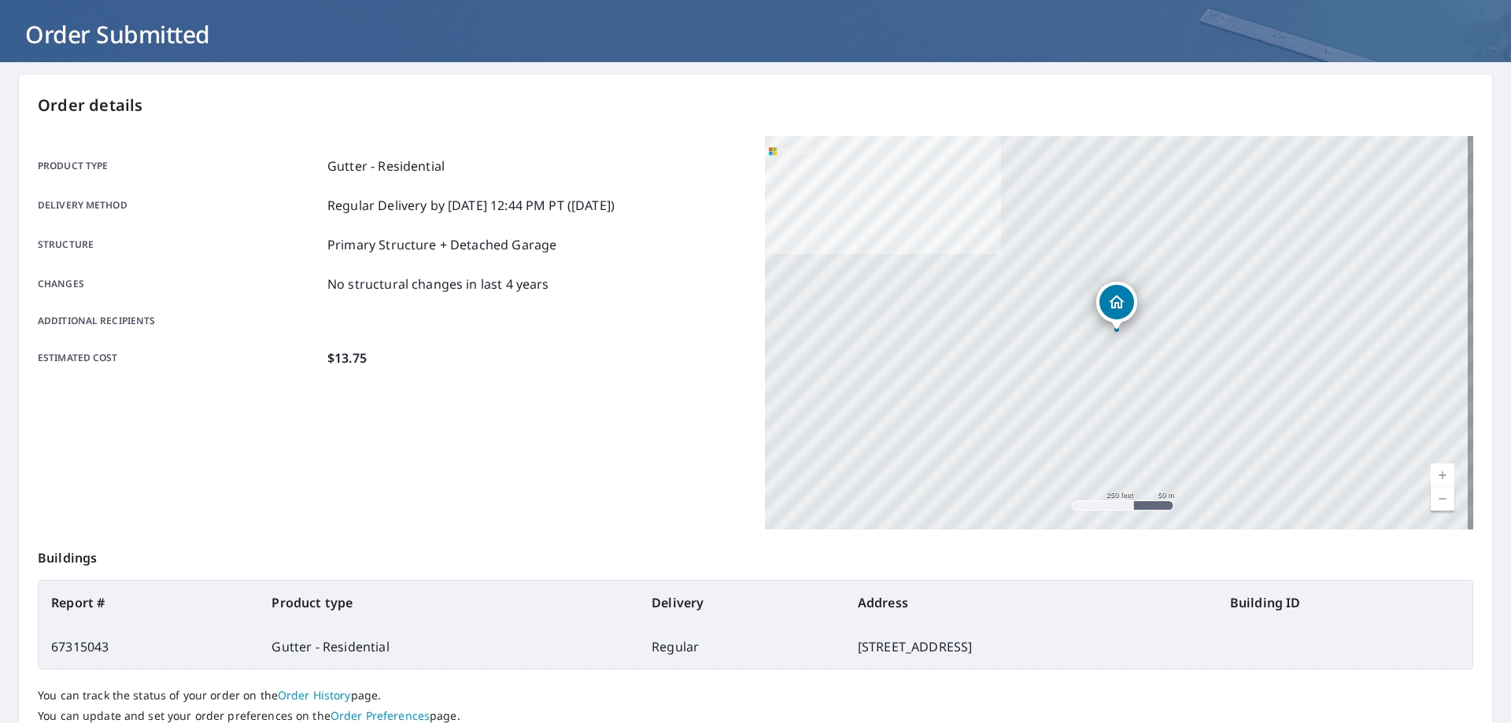
scroll to position [203, 0]
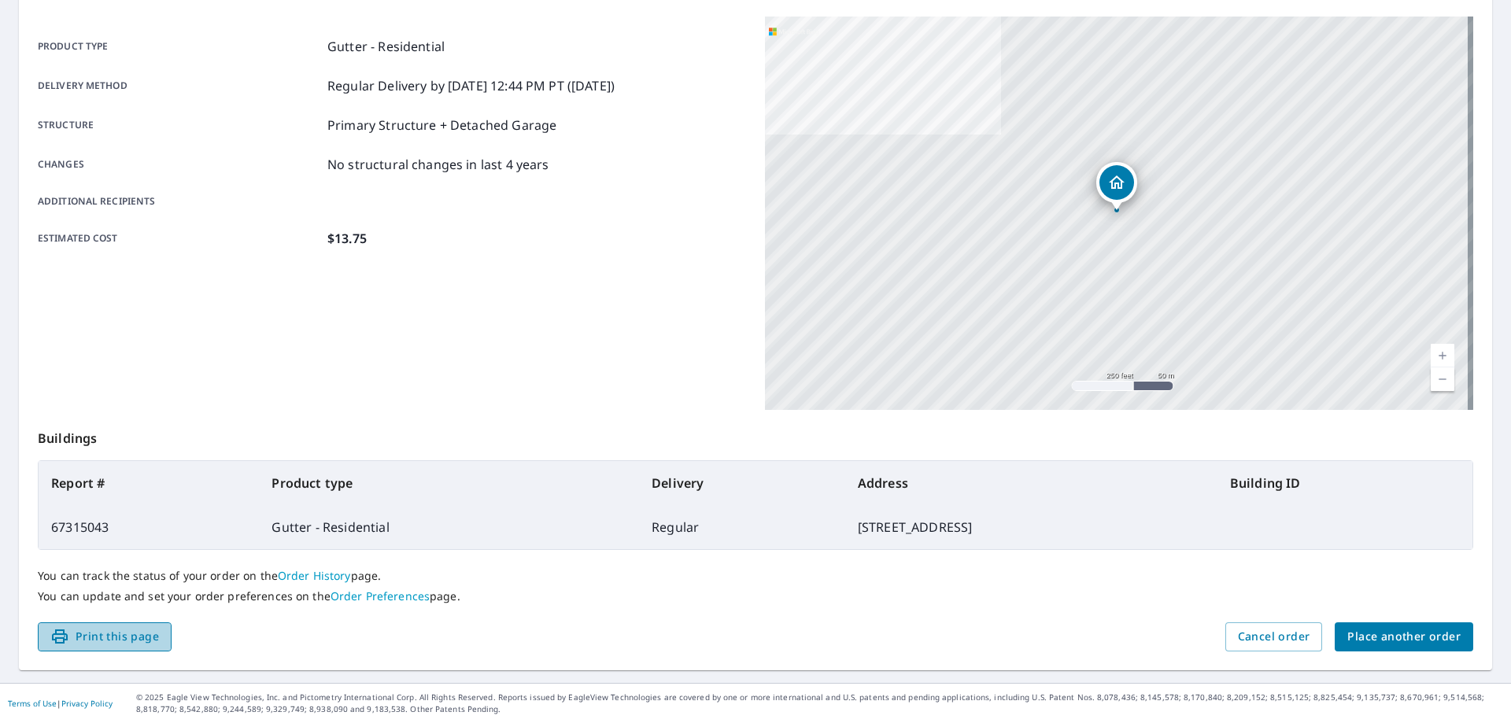
click at [97, 637] on span "Print this page" at bounding box center [104, 637] width 109 height 20
click at [1393, 634] on span "Place another order" at bounding box center [1403, 637] width 113 height 20
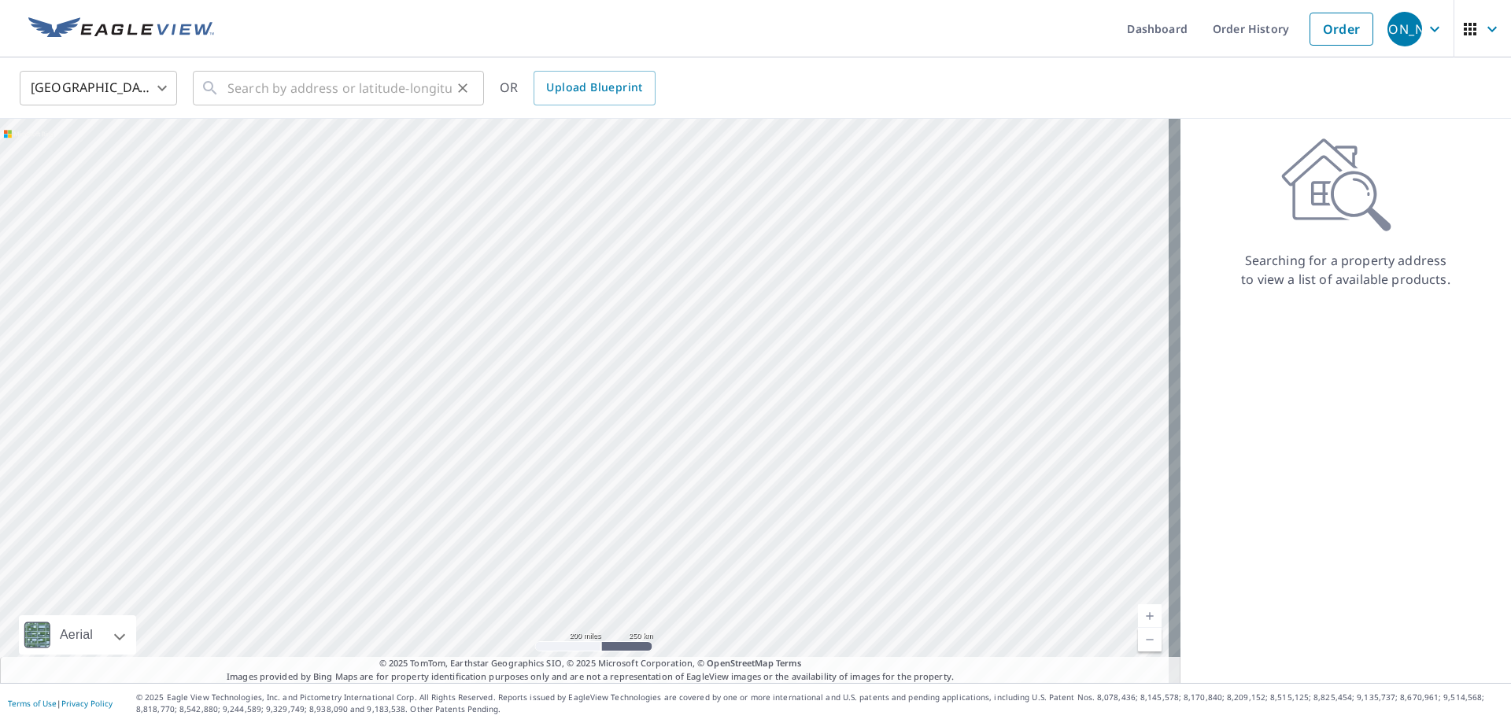
click at [218, 92] on icon at bounding box center [210, 88] width 19 height 19
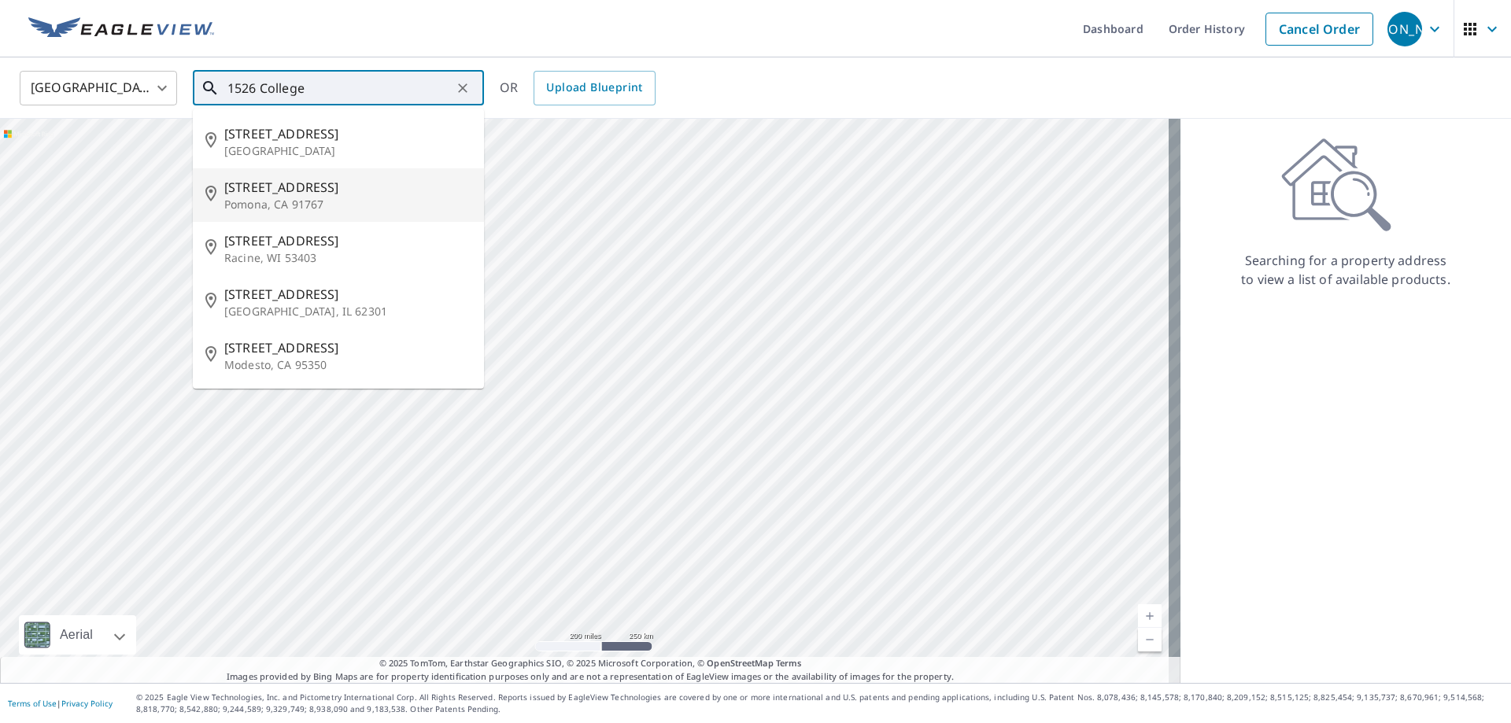
click at [296, 189] on span "[STREET_ADDRESS]" at bounding box center [347, 187] width 247 height 19
type input "[STREET_ADDRESS]"
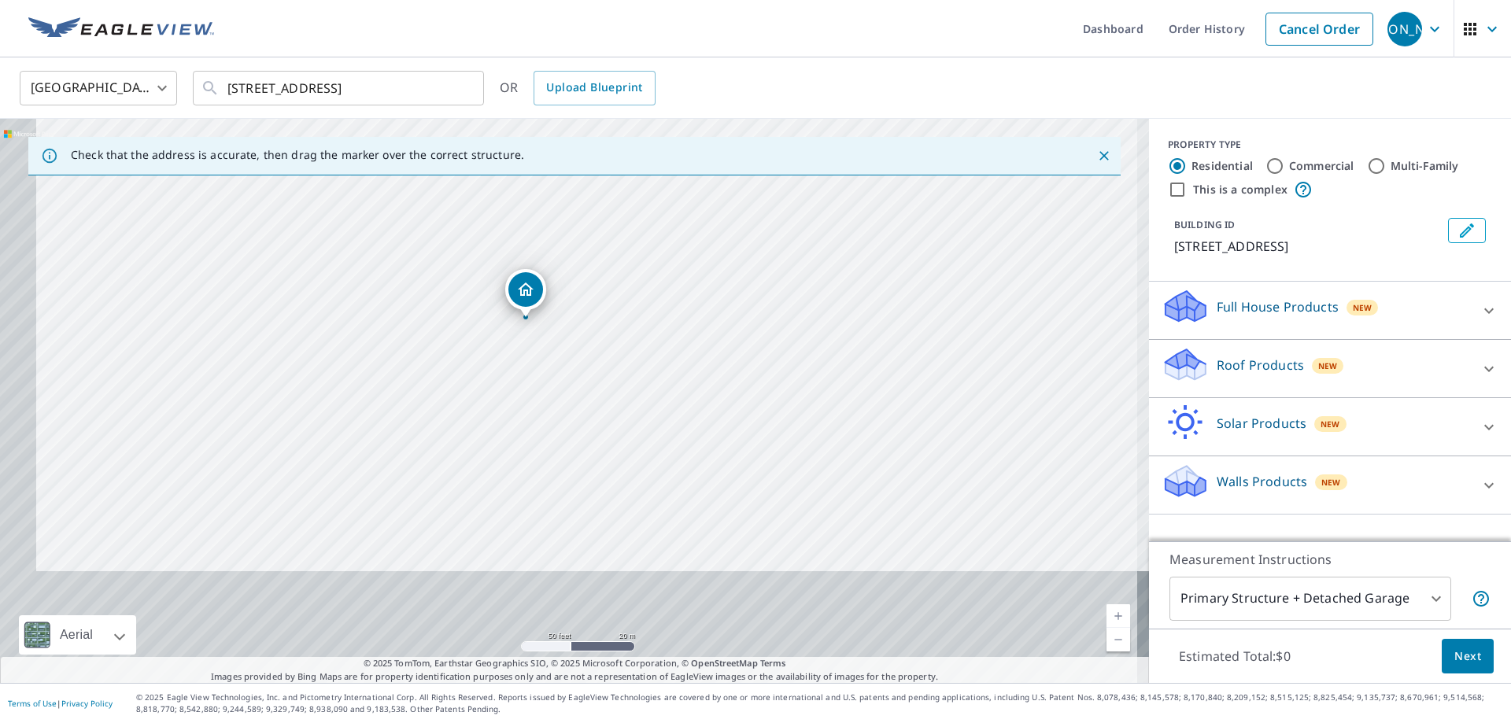
drag, startPoint x: 496, startPoint y: 476, endPoint x: 537, endPoint y: 352, distance: 130.9
click at [537, 352] on div "[STREET_ADDRESS]" at bounding box center [574, 401] width 1149 height 564
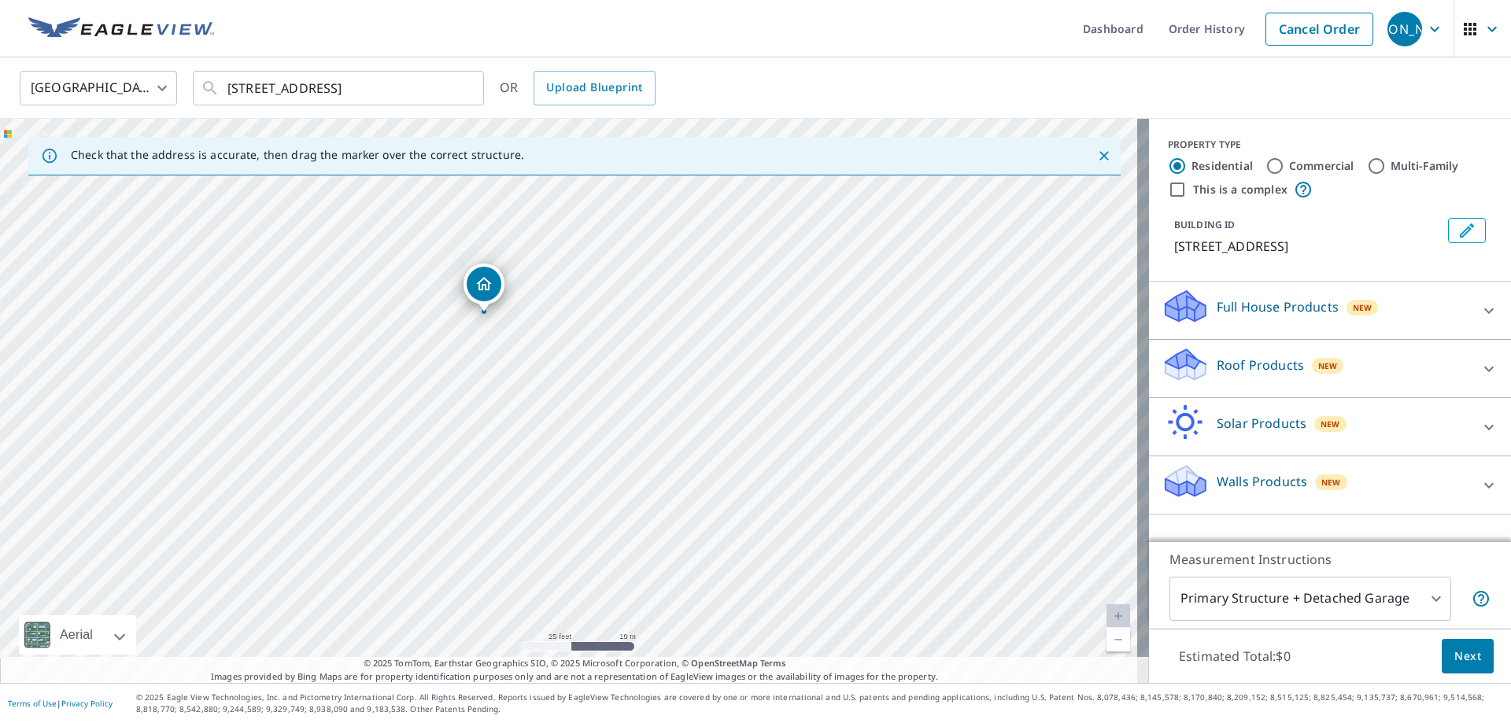
drag, startPoint x: 562, startPoint y: 279, endPoint x: 543, endPoint y: 351, distance: 74.1
click at [543, 351] on div "[STREET_ADDRESS]" at bounding box center [574, 401] width 1149 height 564
click at [1480, 375] on icon at bounding box center [1489, 369] width 19 height 19
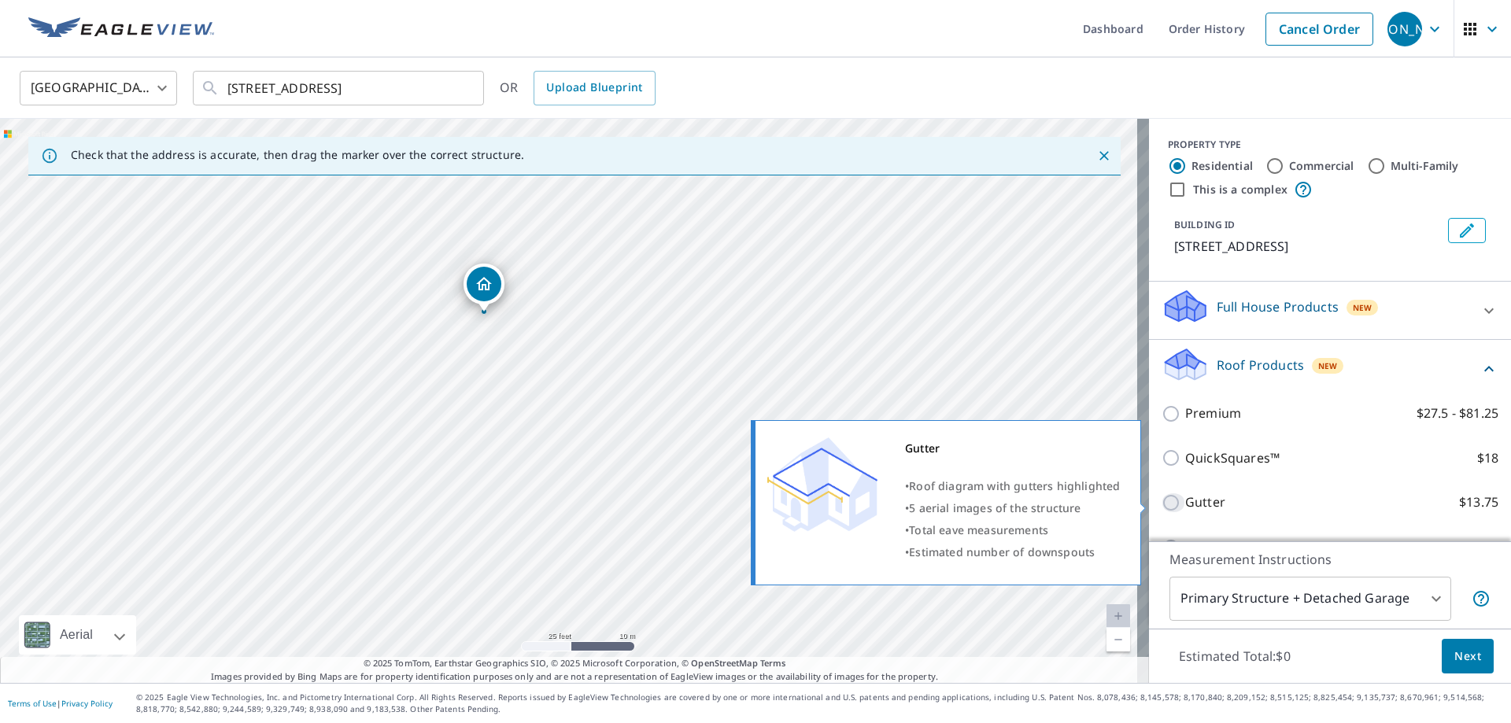
click at [1166, 503] on input "Gutter $13.75" at bounding box center [1174, 502] width 24 height 19
checkbox input "true"
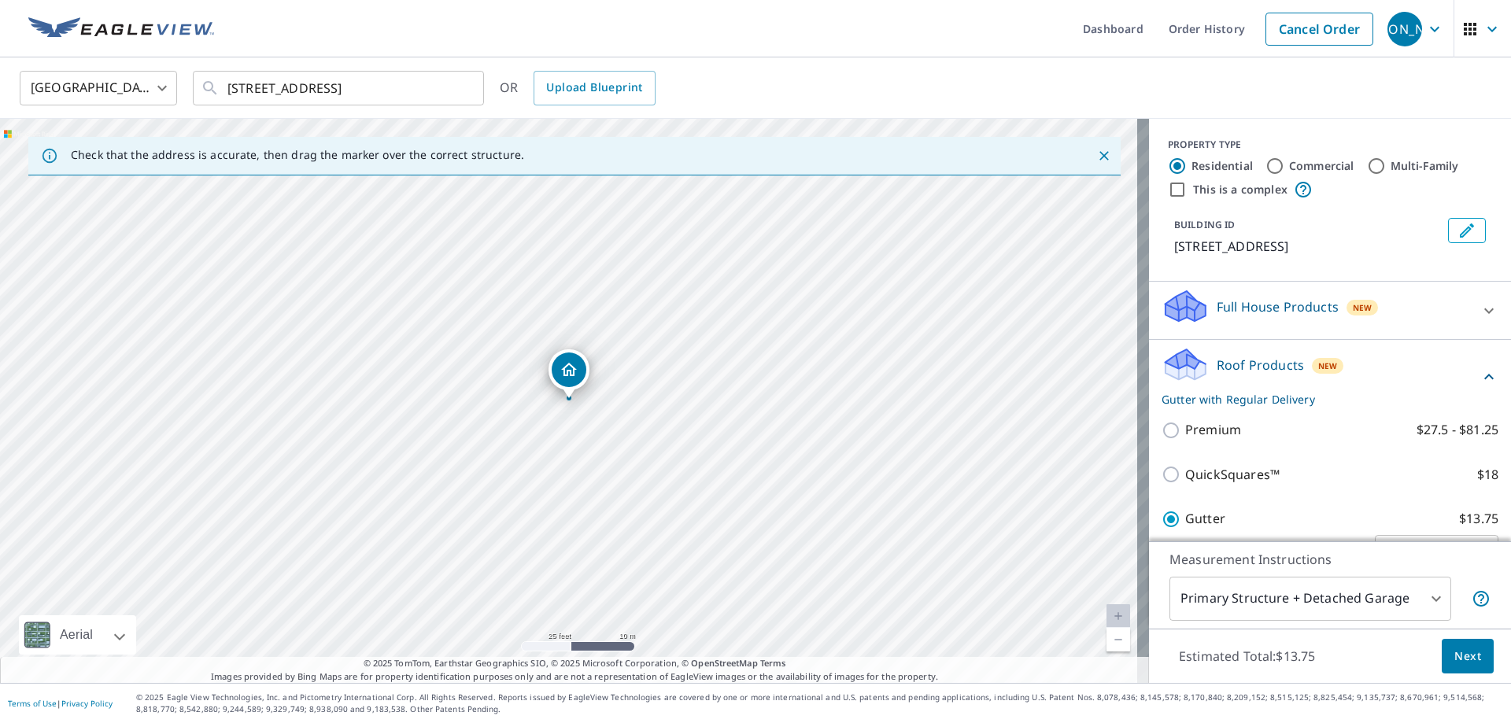
click at [1469, 656] on span "Next" at bounding box center [1467, 657] width 27 height 20
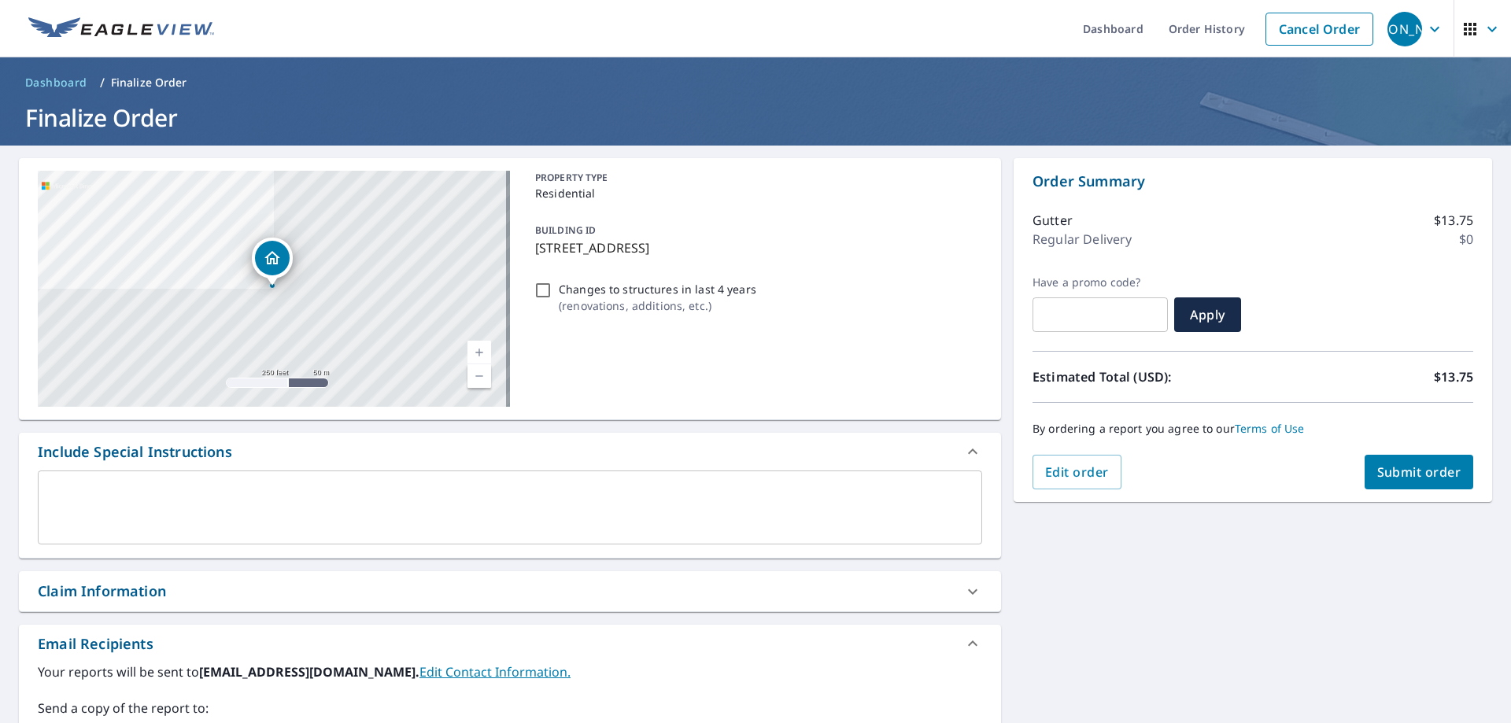
click at [1395, 476] on span "Submit order" at bounding box center [1419, 472] width 84 height 17
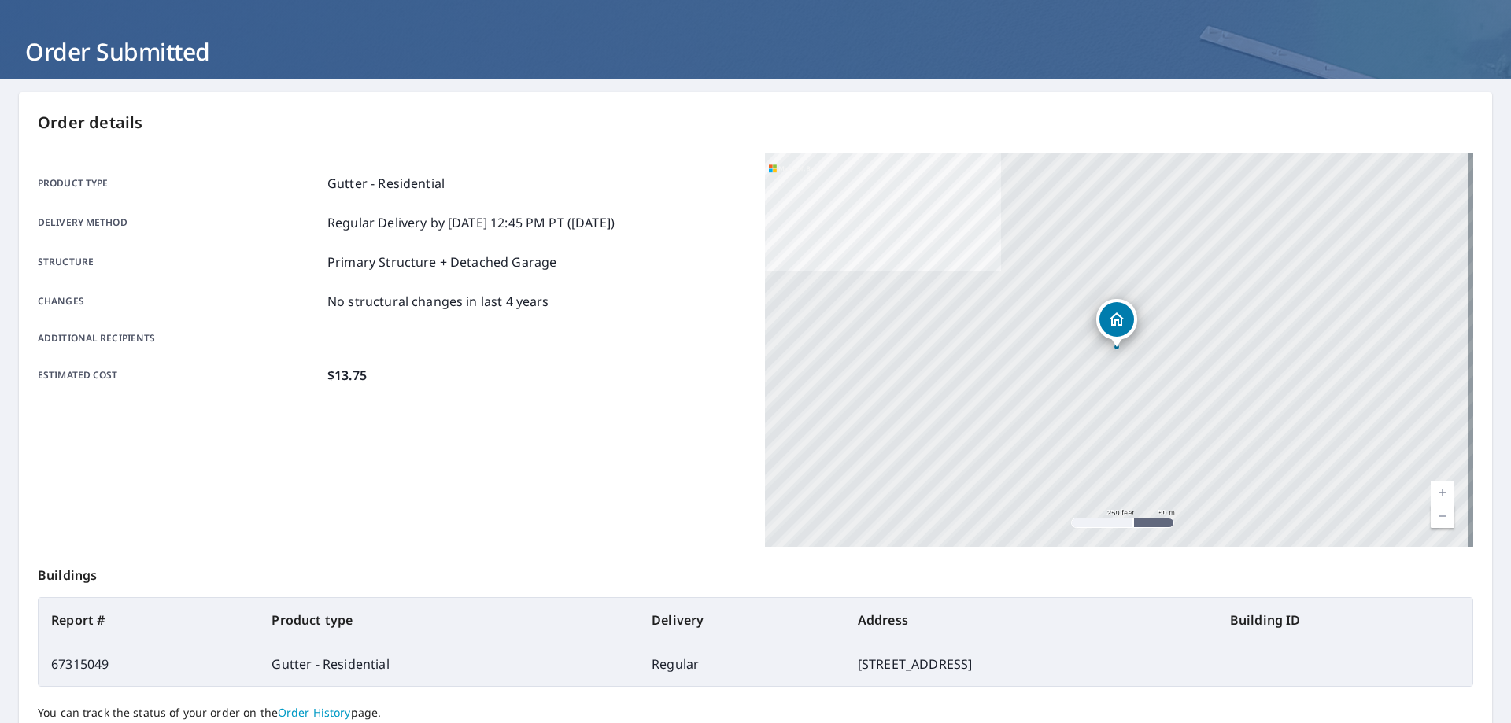
scroll to position [203, 0]
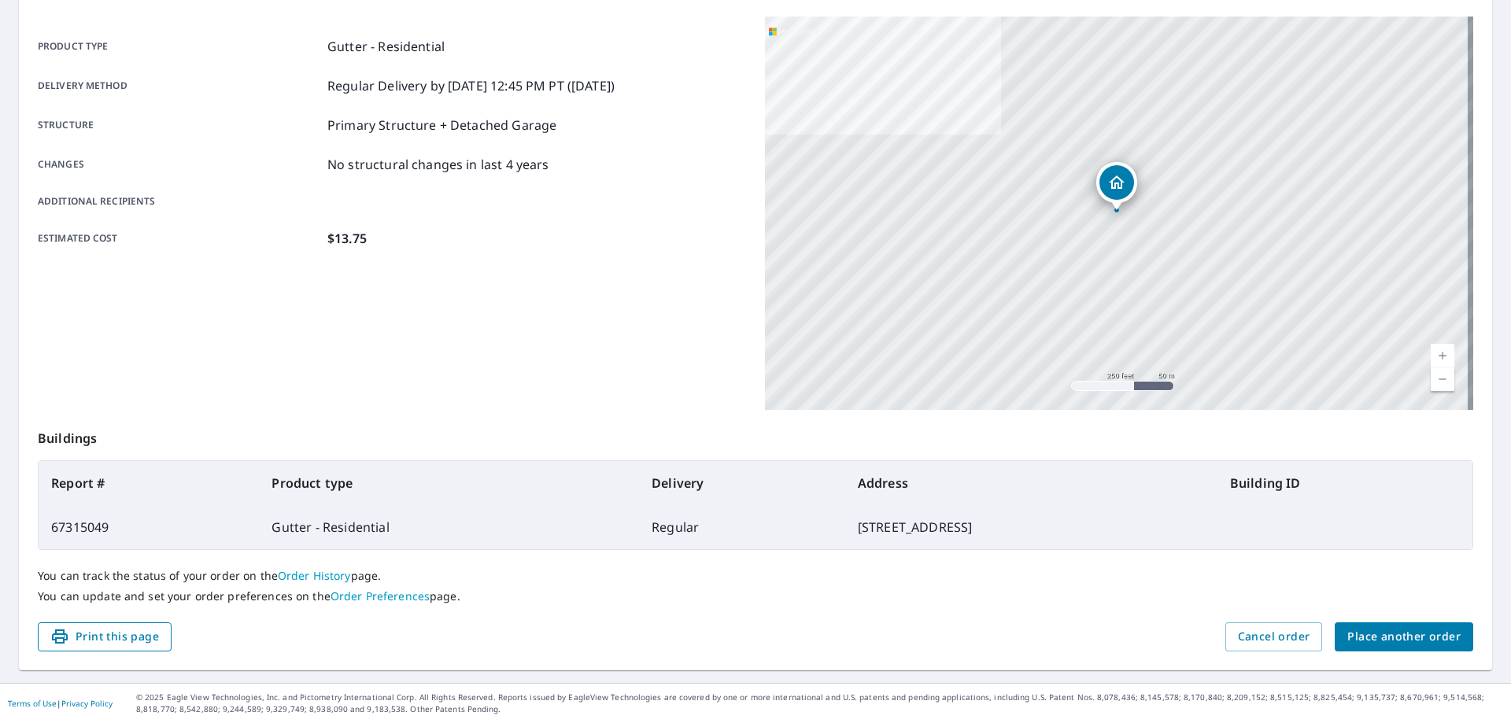
click at [115, 637] on span "Print this page" at bounding box center [104, 637] width 109 height 20
